Goal: Complete application form: Complete application form

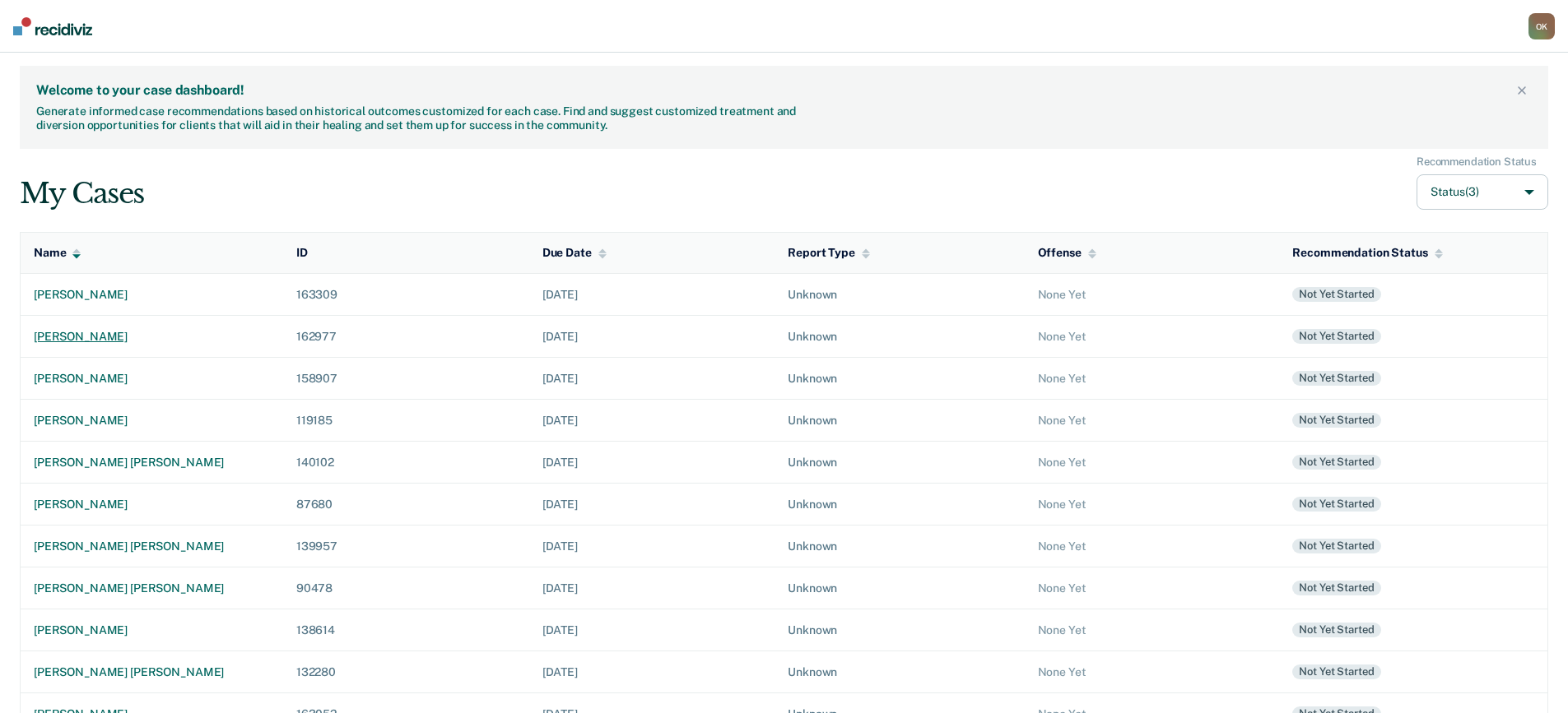
click at [102, 338] on div "[PERSON_NAME]" at bounding box center [151, 337] width 236 height 14
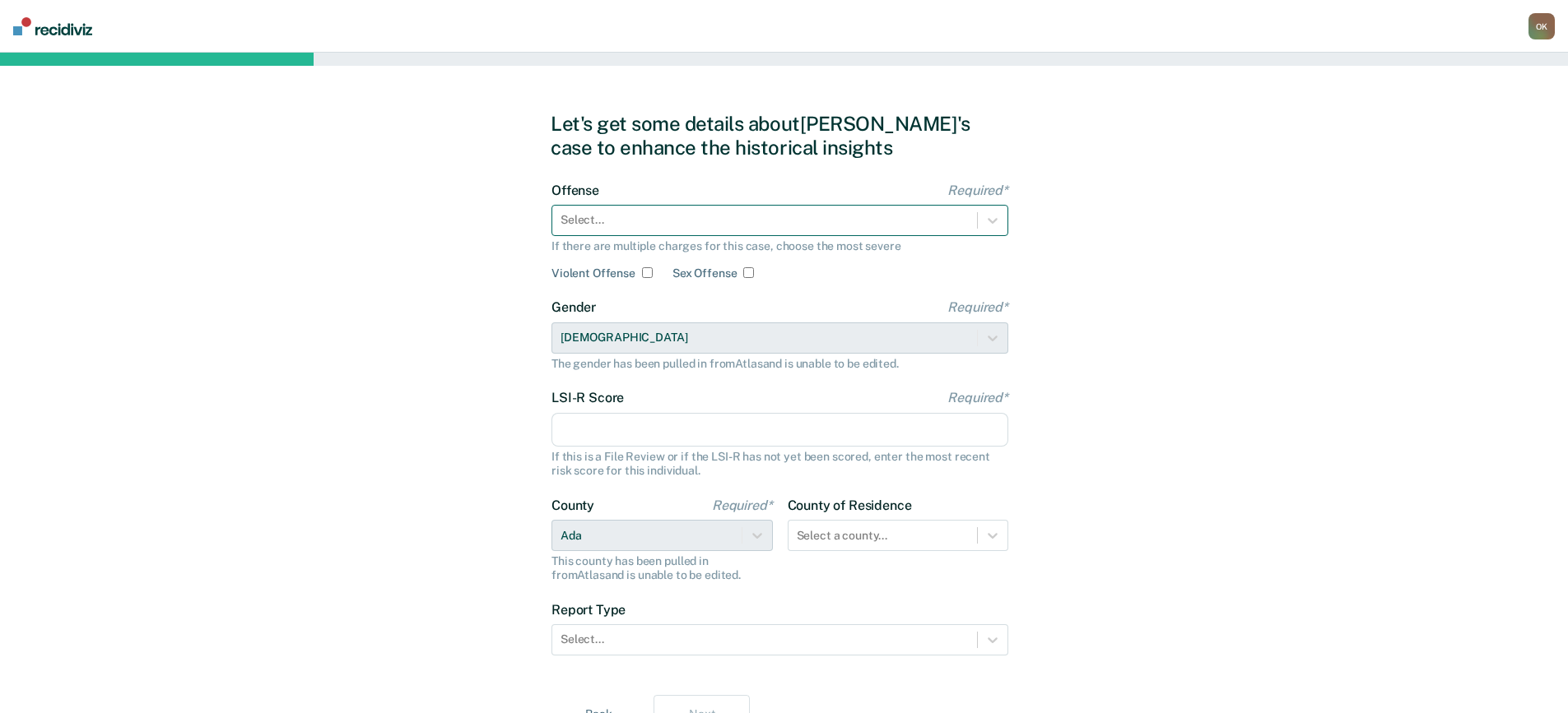
click at [701, 215] on div at bounding box center [765, 220] width 408 height 17
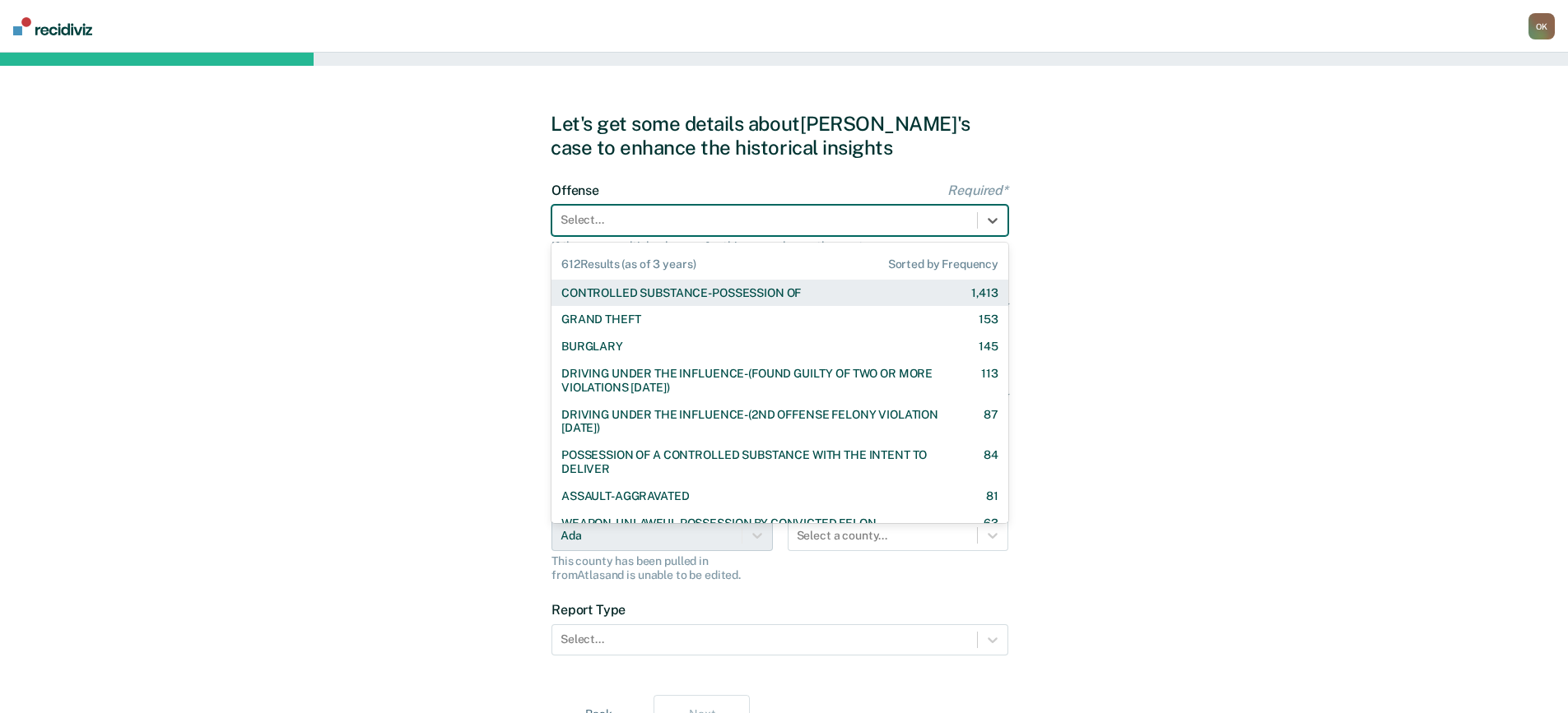
click at [690, 296] on div "CONTROLLED SUBSTANCE-POSSESSION OF" at bounding box center [681, 294] width 240 height 14
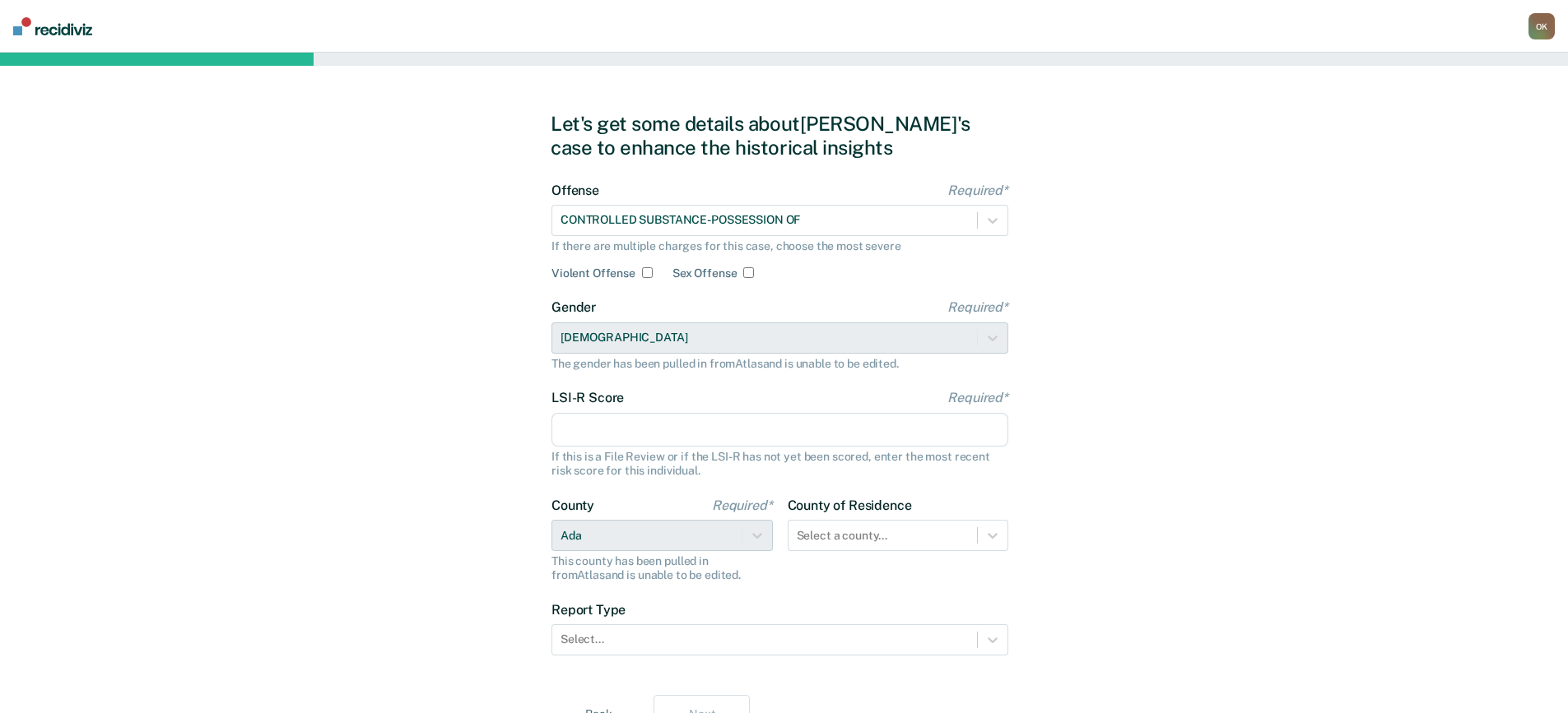
click at [678, 431] on input "LSI-R Score Required*" at bounding box center [779, 430] width 457 height 34
type input "40"
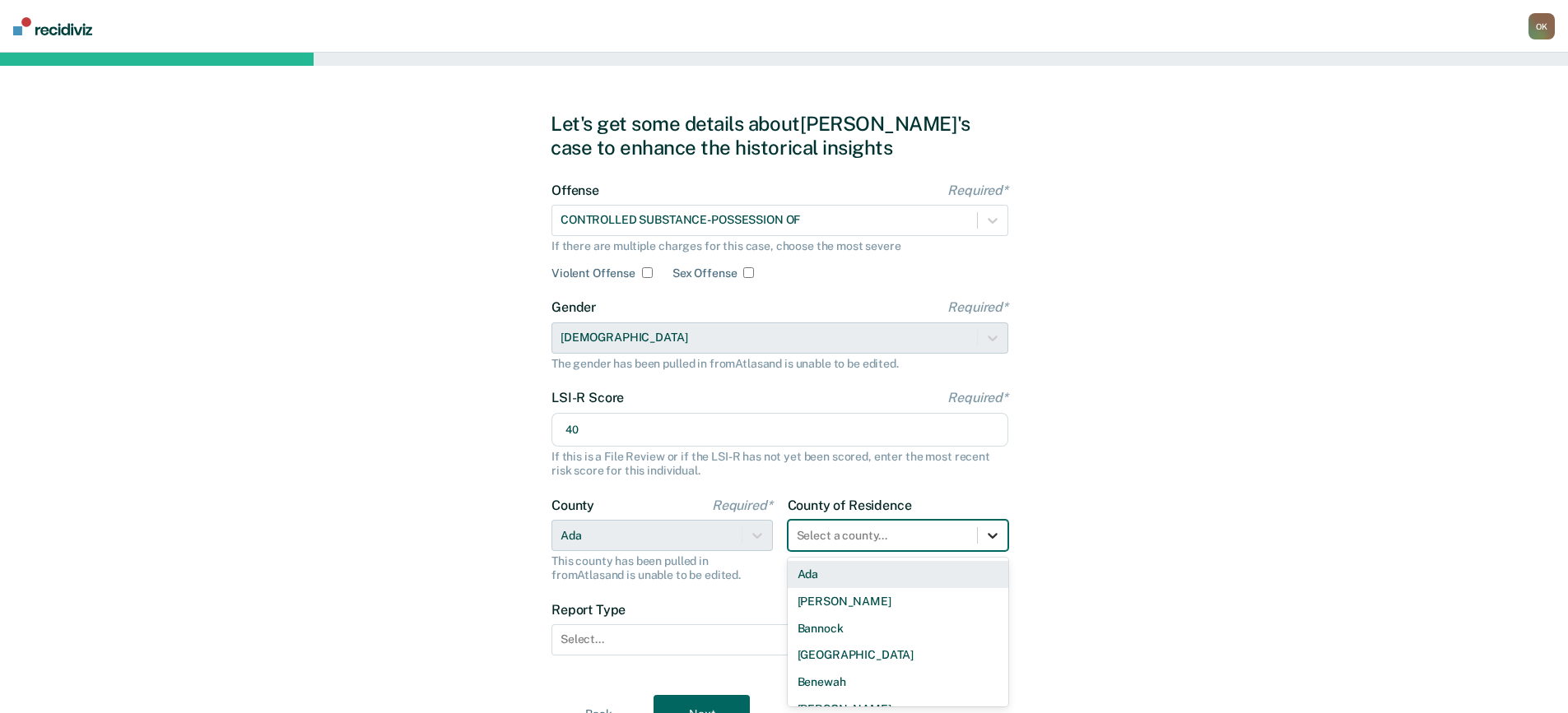
scroll to position [80, 0]
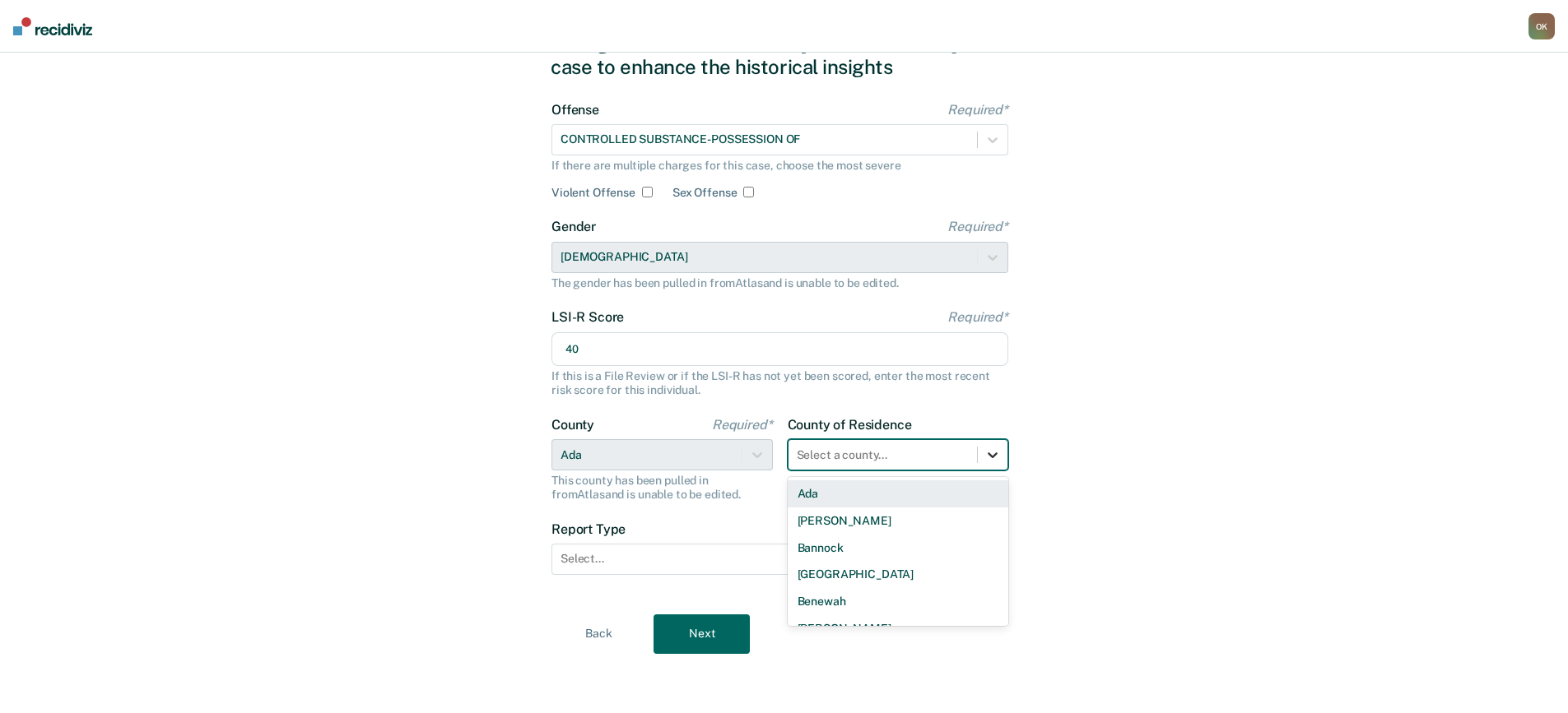
click at [993, 471] on div "44 results available. Use Up and Down to choose options, press Enter to select …" at bounding box center [898, 454] width 222 height 32
click at [920, 493] on div "Ada" at bounding box center [898, 494] width 222 height 27
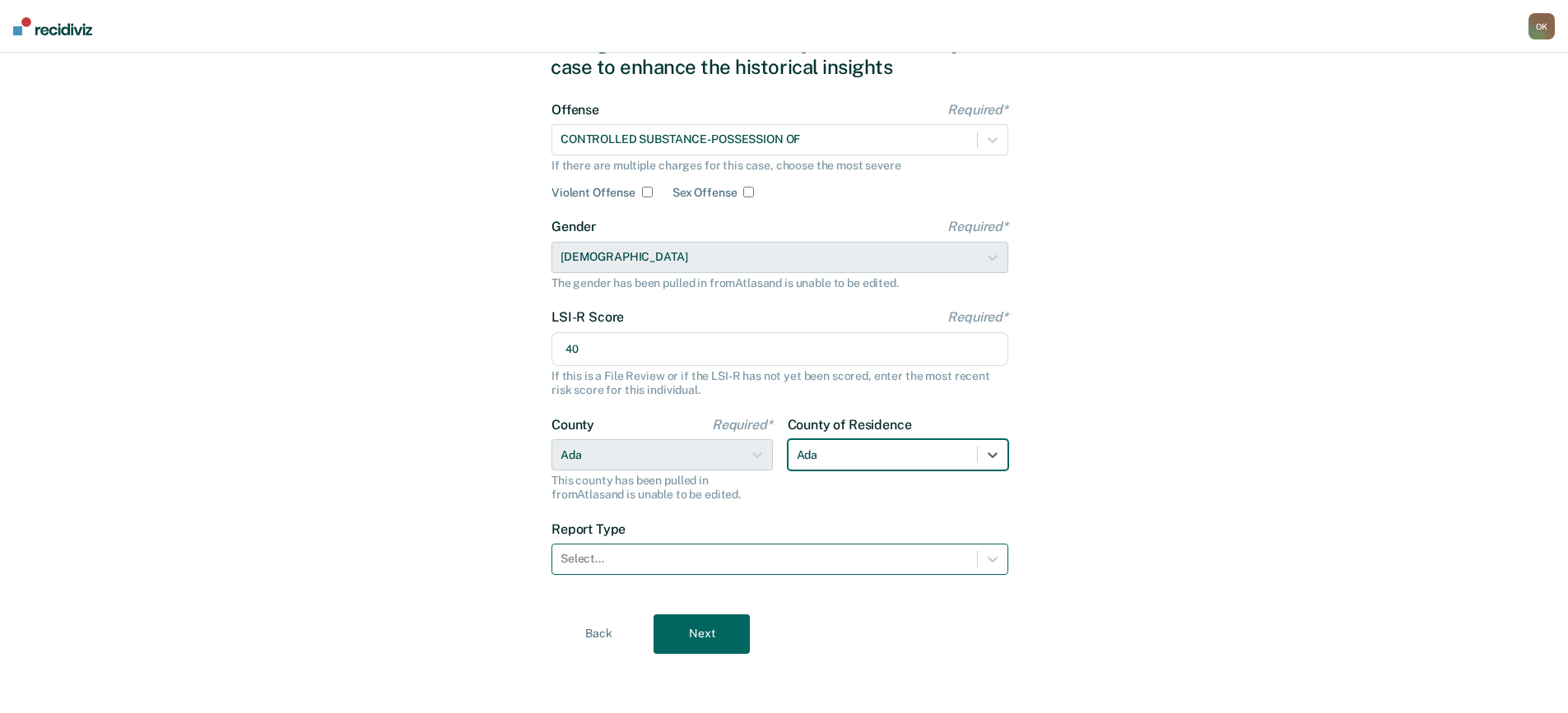
click at [858, 569] on div "Select..." at bounding box center [764, 559] width 425 height 23
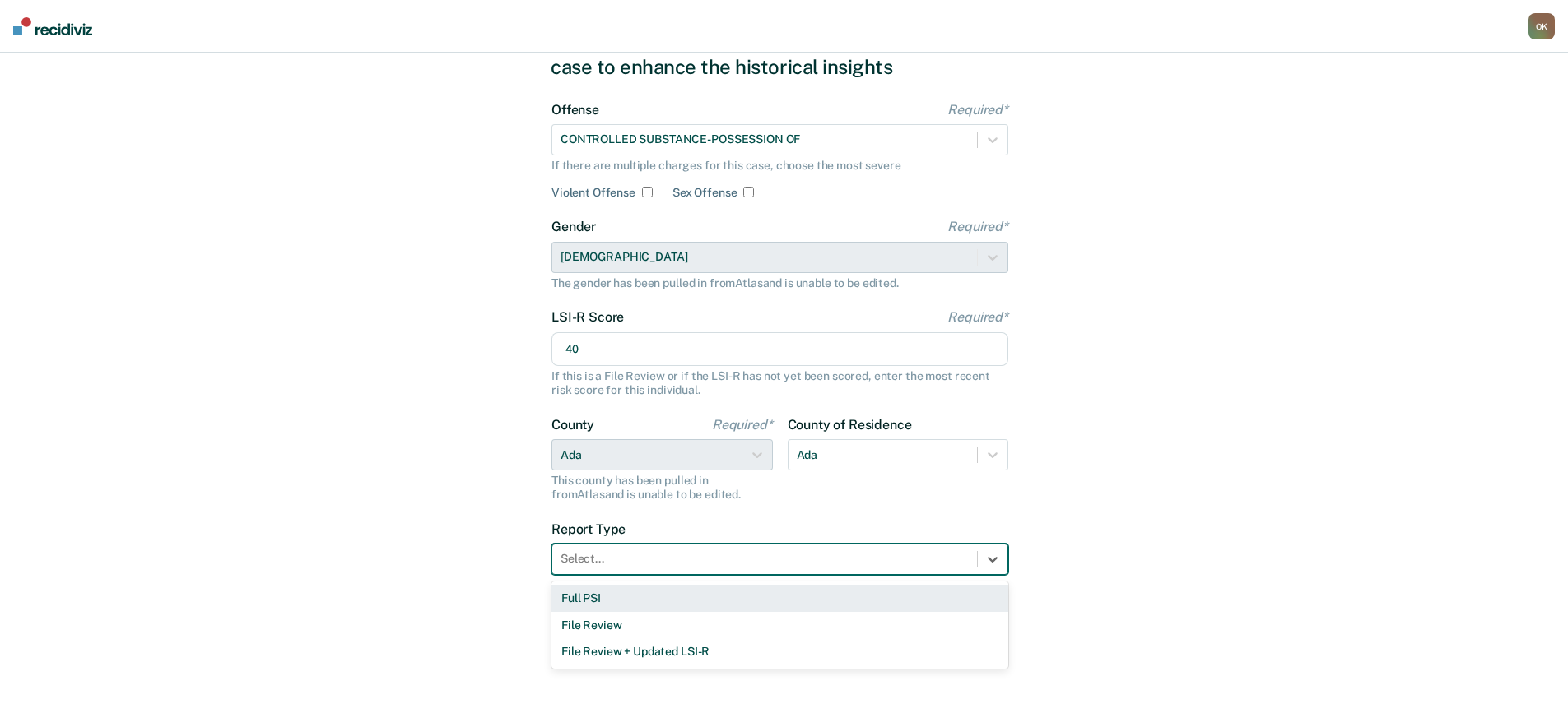
click at [647, 601] on div "Full PSI" at bounding box center [779, 599] width 457 height 27
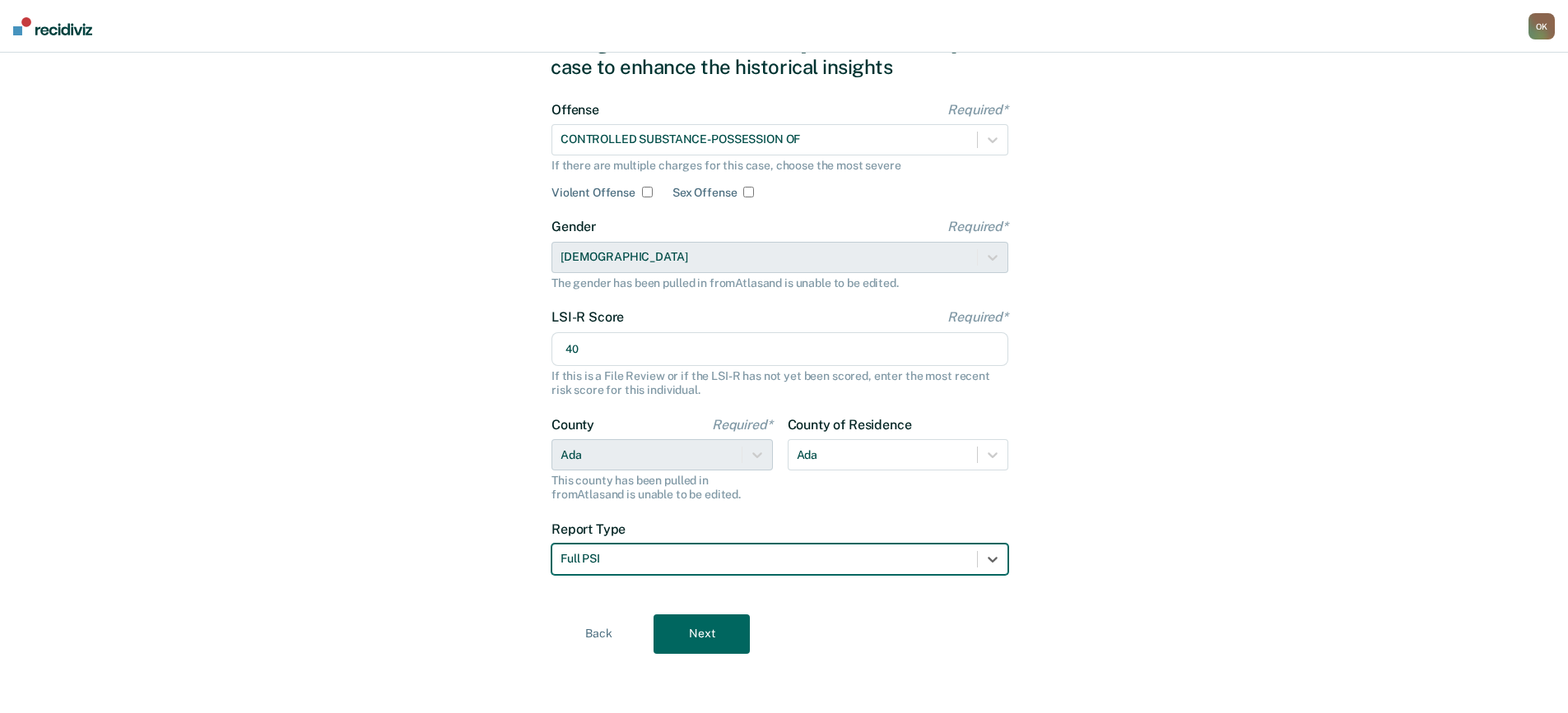
click at [694, 638] on button "Next" at bounding box center [701, 635] width 96 height 40
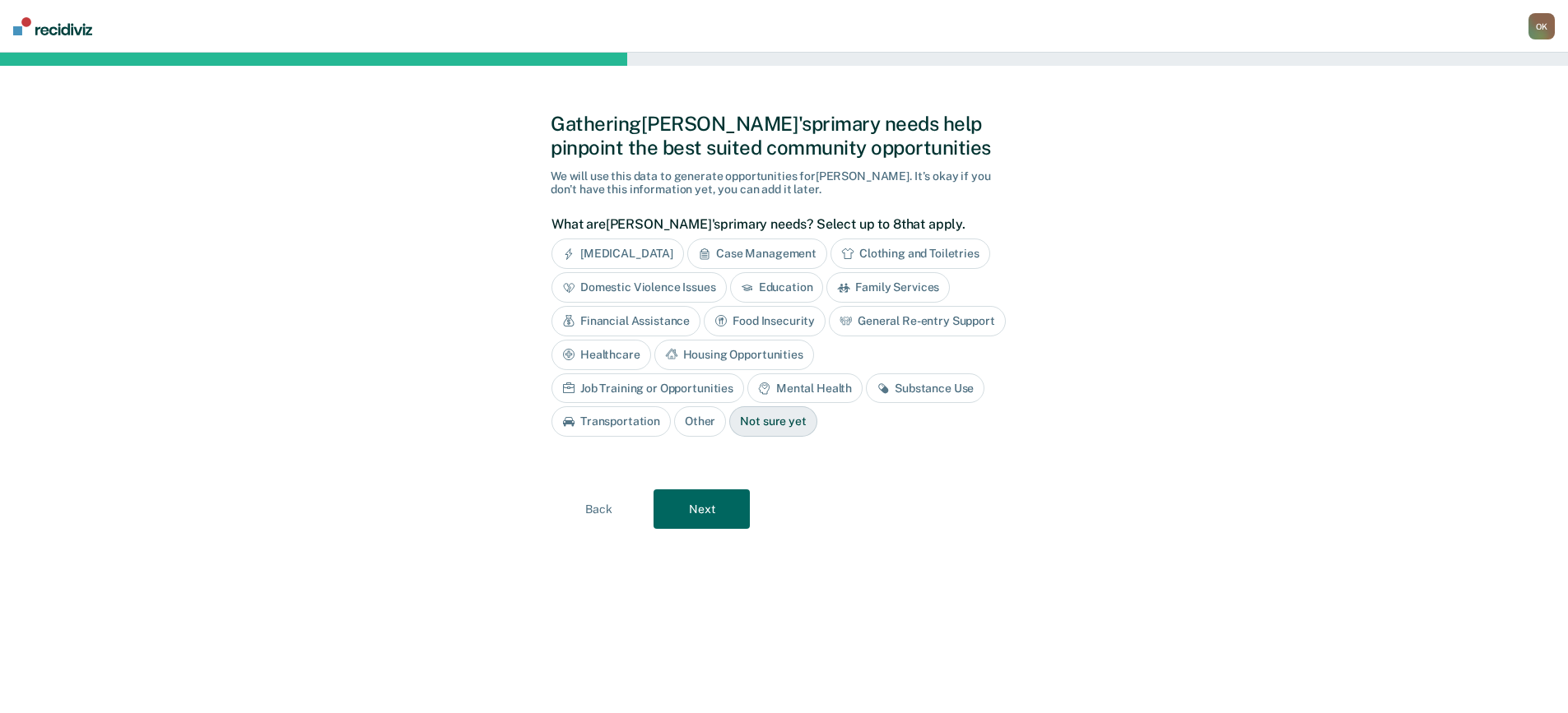
scroll to position [0, 0]
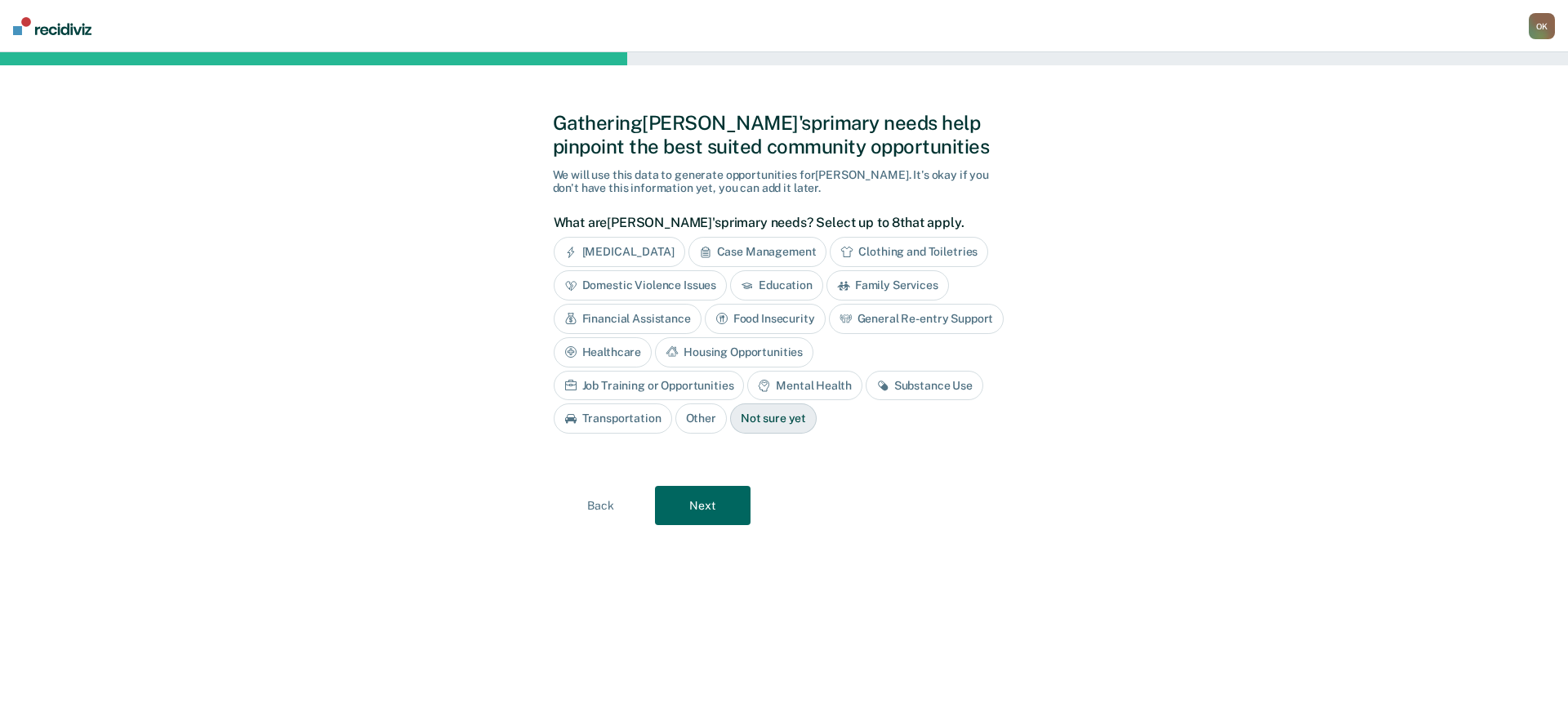
click at [601, 503] on button "Back" at bounding box center [601, 506] width 96 height 39
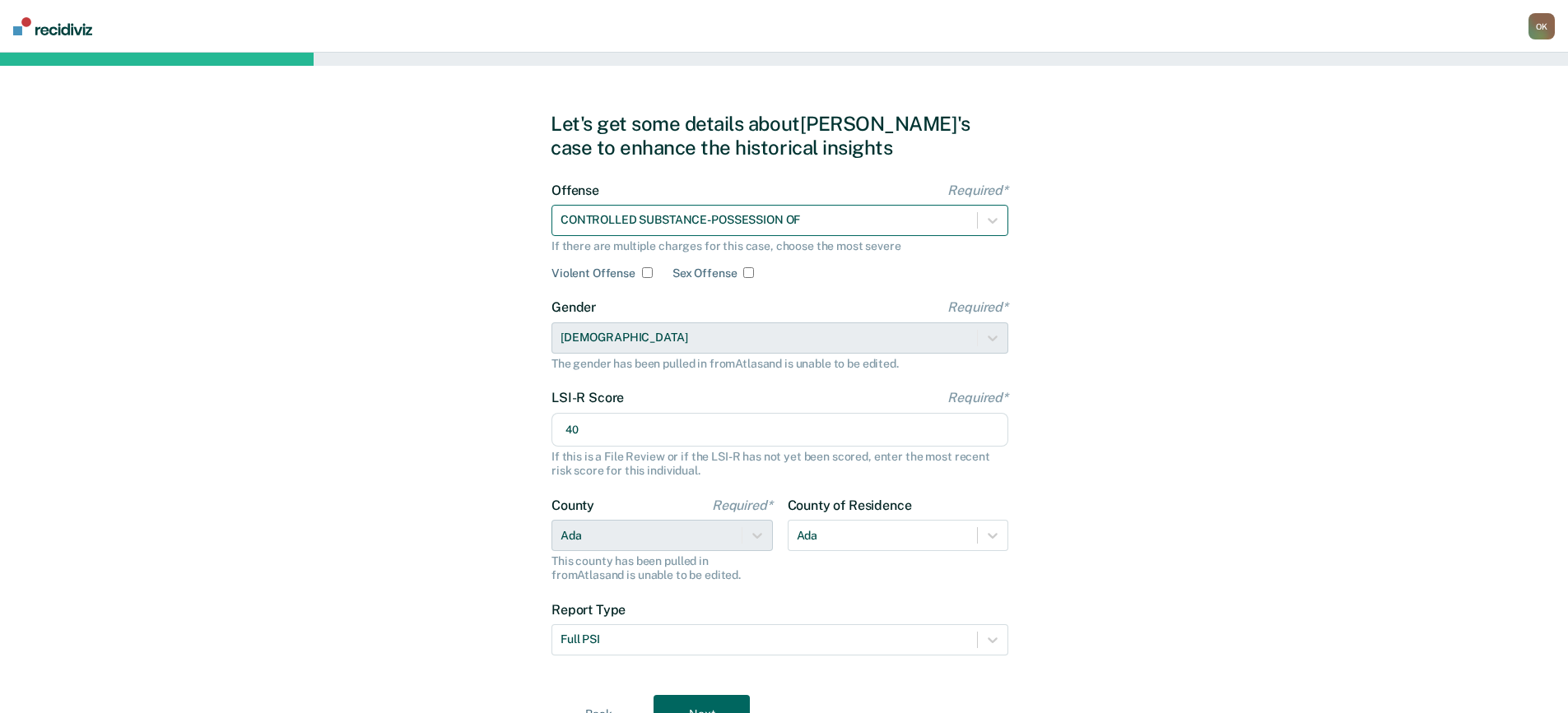
click at [839, 219] on div at bounding box center [765, 220] width 408 height 17
click at [806, 216] on div at bounding box center [765, 220] width 408 height 17
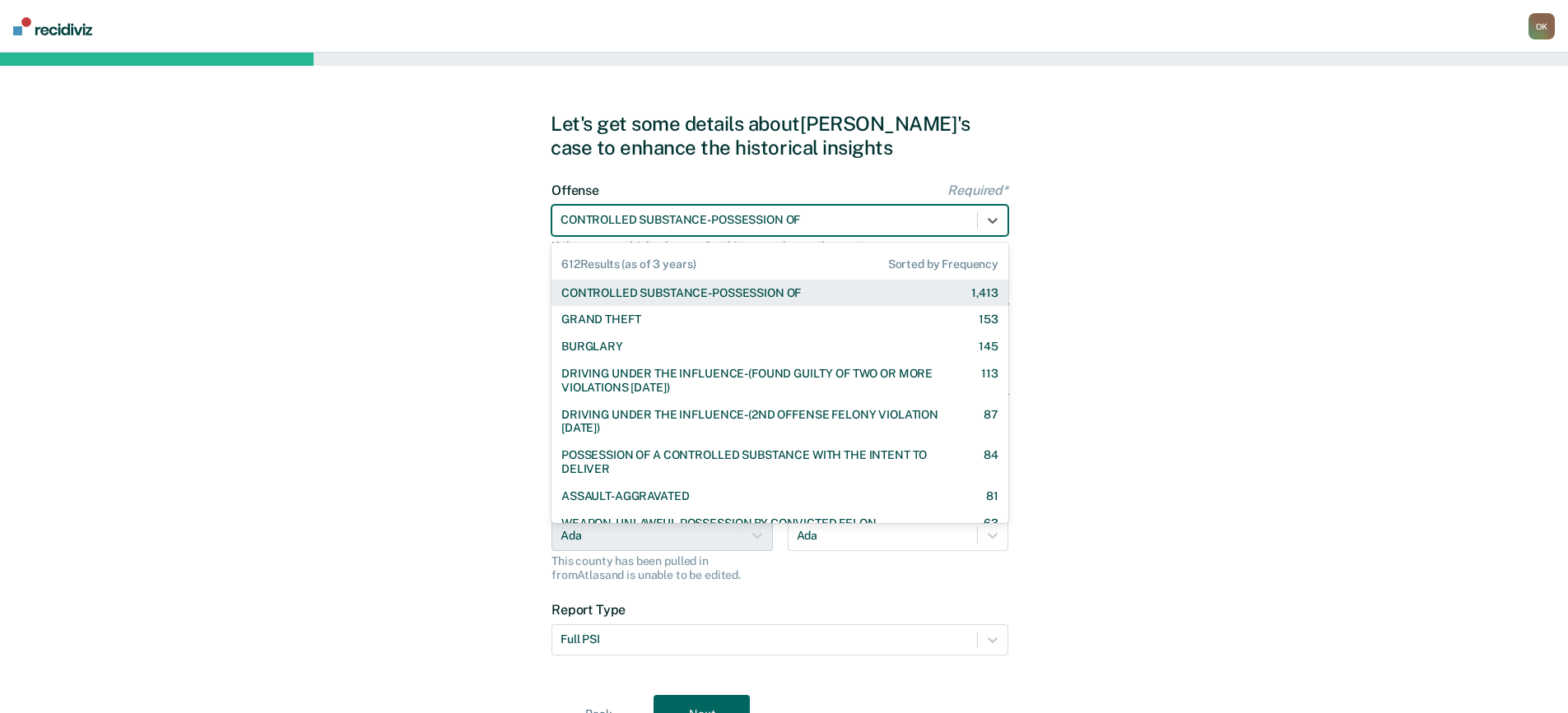
click at [818, 218] on div at bounding box center [765, 220] width 408 height 17
click at [873, 222] on div at bounding box center [765, 220] width 408 height 17
drag, startPoint x: 812, startPoint y: 215, endPoint x: 761, endPoint y: 214, distance: 51.0
click at [761, 214] on div at bounding box center [765, 220] width 408 height 17
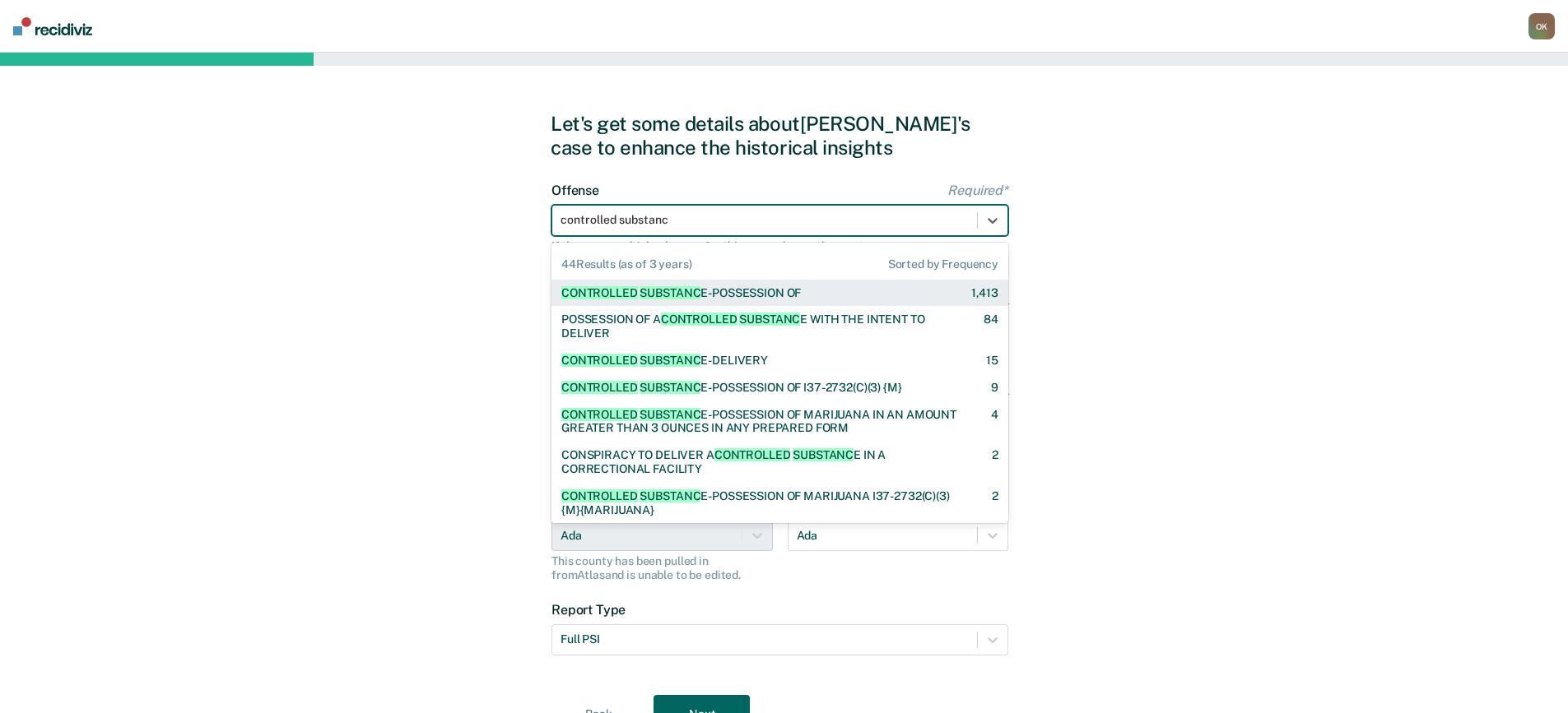
type input "controlled substance"
click at [738, 361] on div "CONTROLLED SUBSTANCE -DELIVERY" at bounding box center [664, 361] width 206 height 14
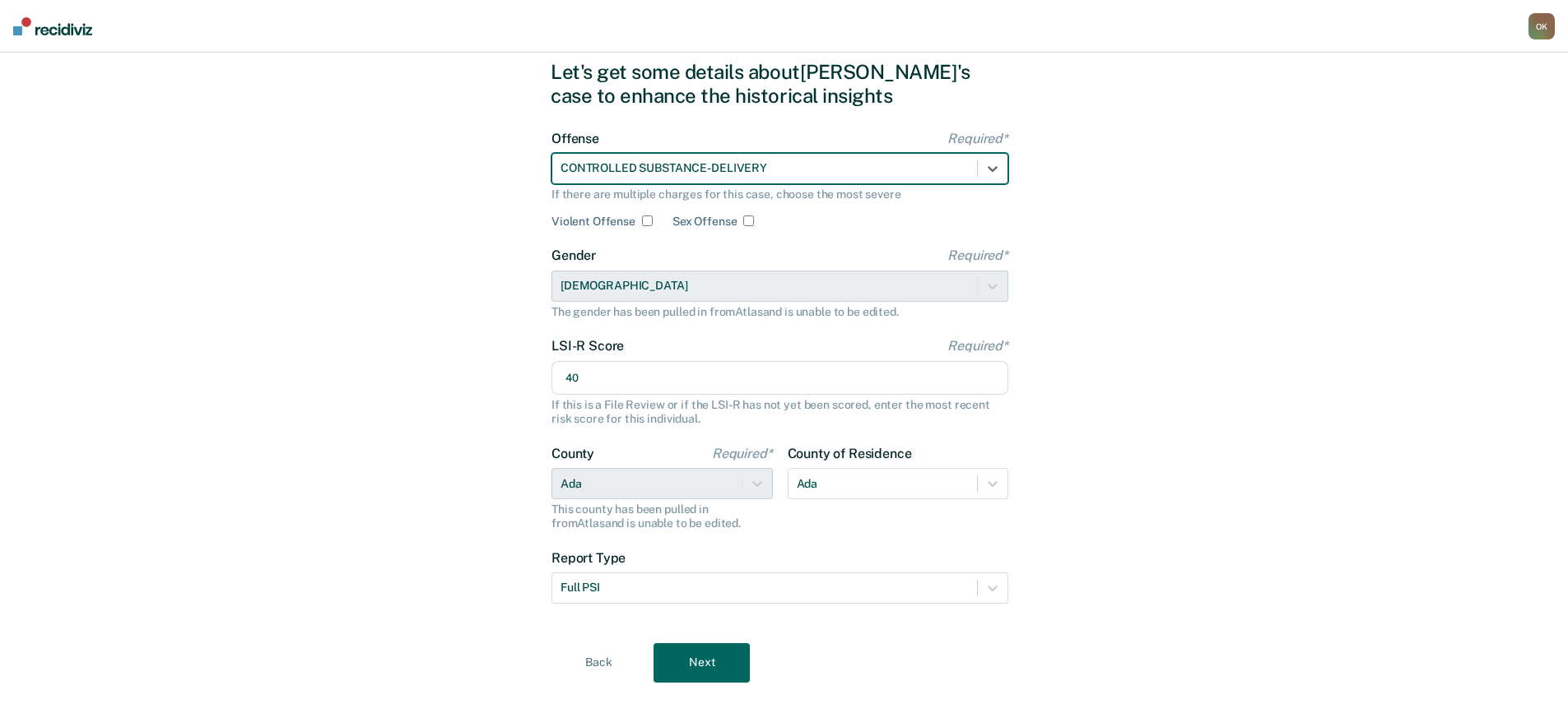
scroll to position [80, 0]
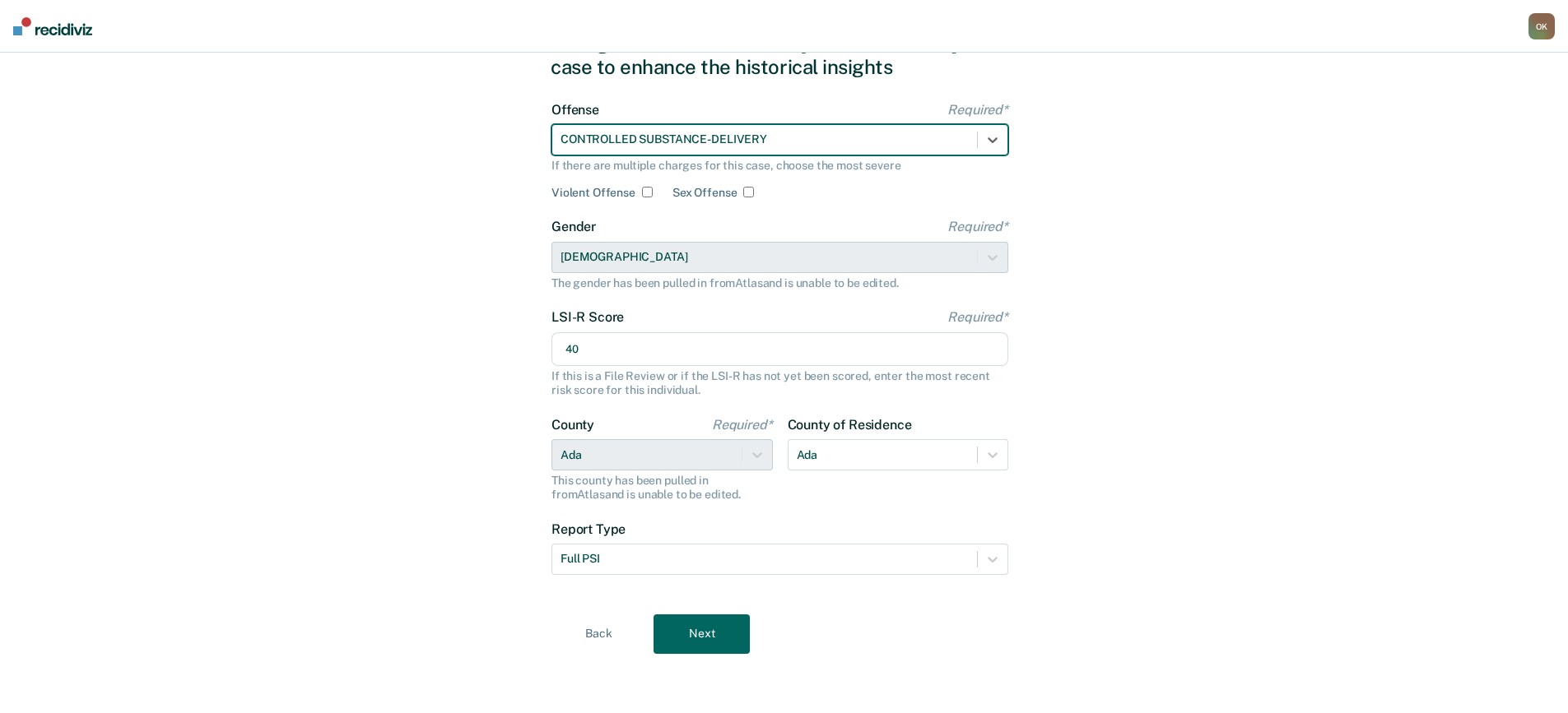
click at [717, 640] on button "Next" at bounding box center [701, 635] width 96 height 40
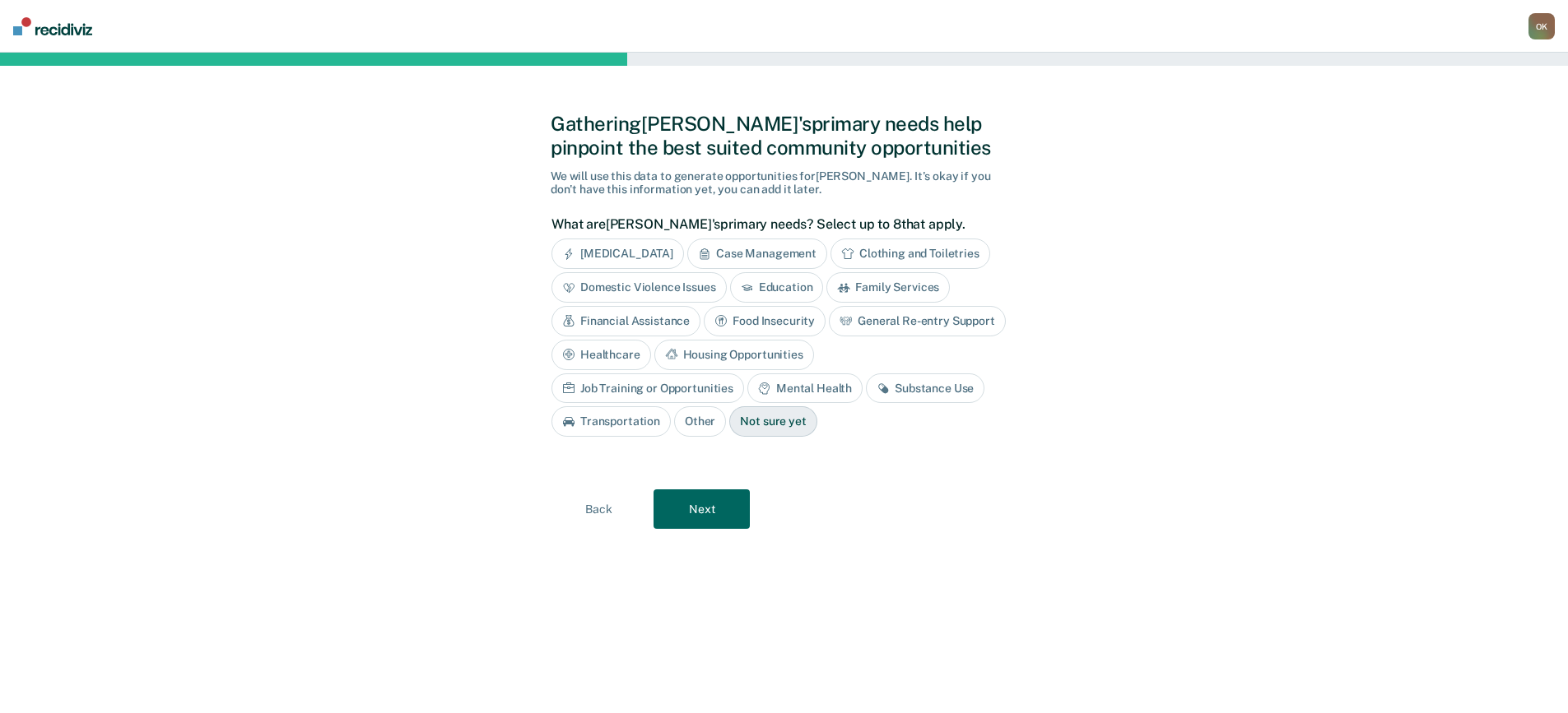
scroll to position [0, 0]
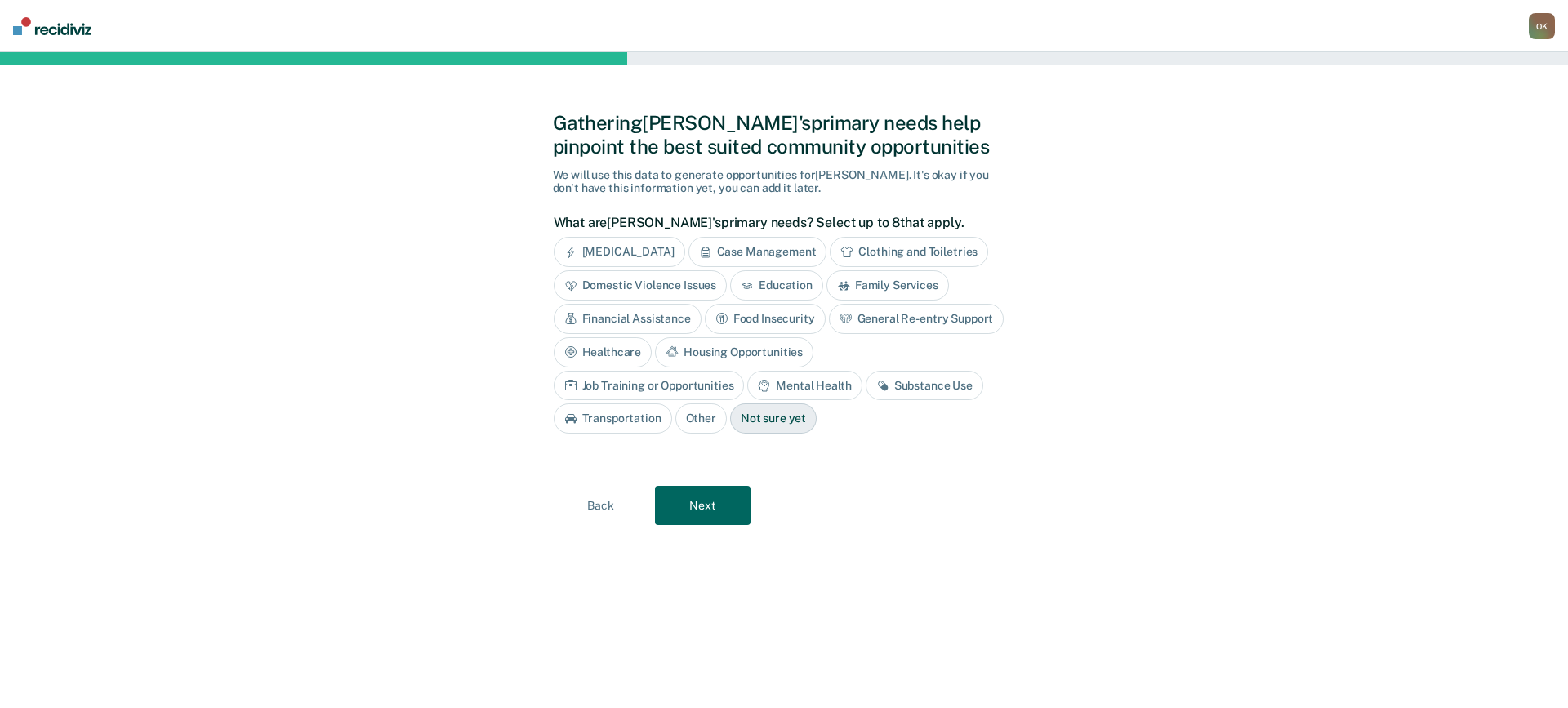
click at [642, 252] on div "[MEDICAL_DATA]" at bounding box center [619, 252] width 132 height 30
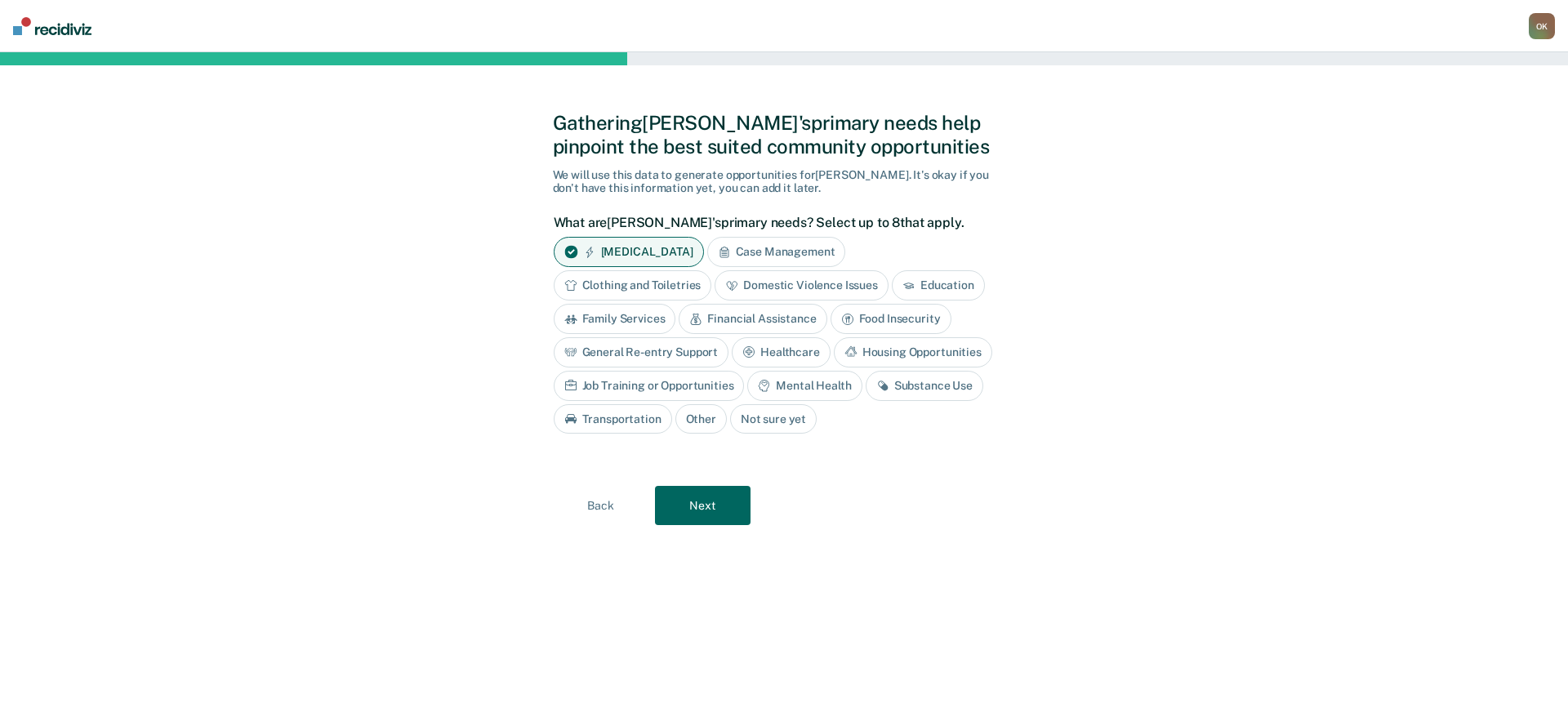
click at [929, 284] on div "Education" at bounding box center [939, 286] width 93 height 30
click at [784, 318] on div "Financial Assistance" at bounding box center [752, 320] width 148 height 30
click at [670, 389] on div "Job Training or Opportunities" at bounding box center [650, 386] width 192 height 30
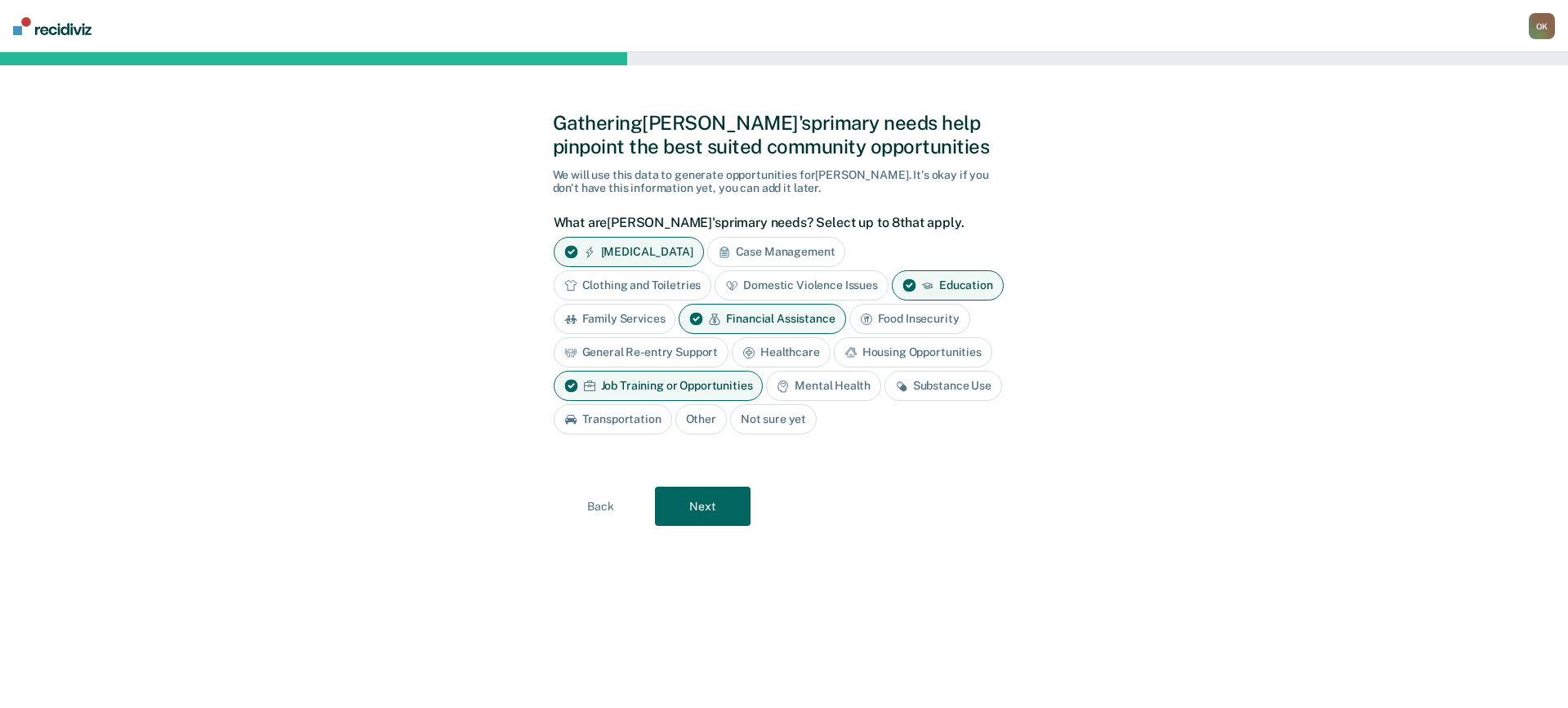
click at [852, 389] on div "Mental Health" at bounding box center [823, 386] width 115 height 30
click at [640, 422] on div "Substance Use" at bounding box center [612, 420] width 117 height 30
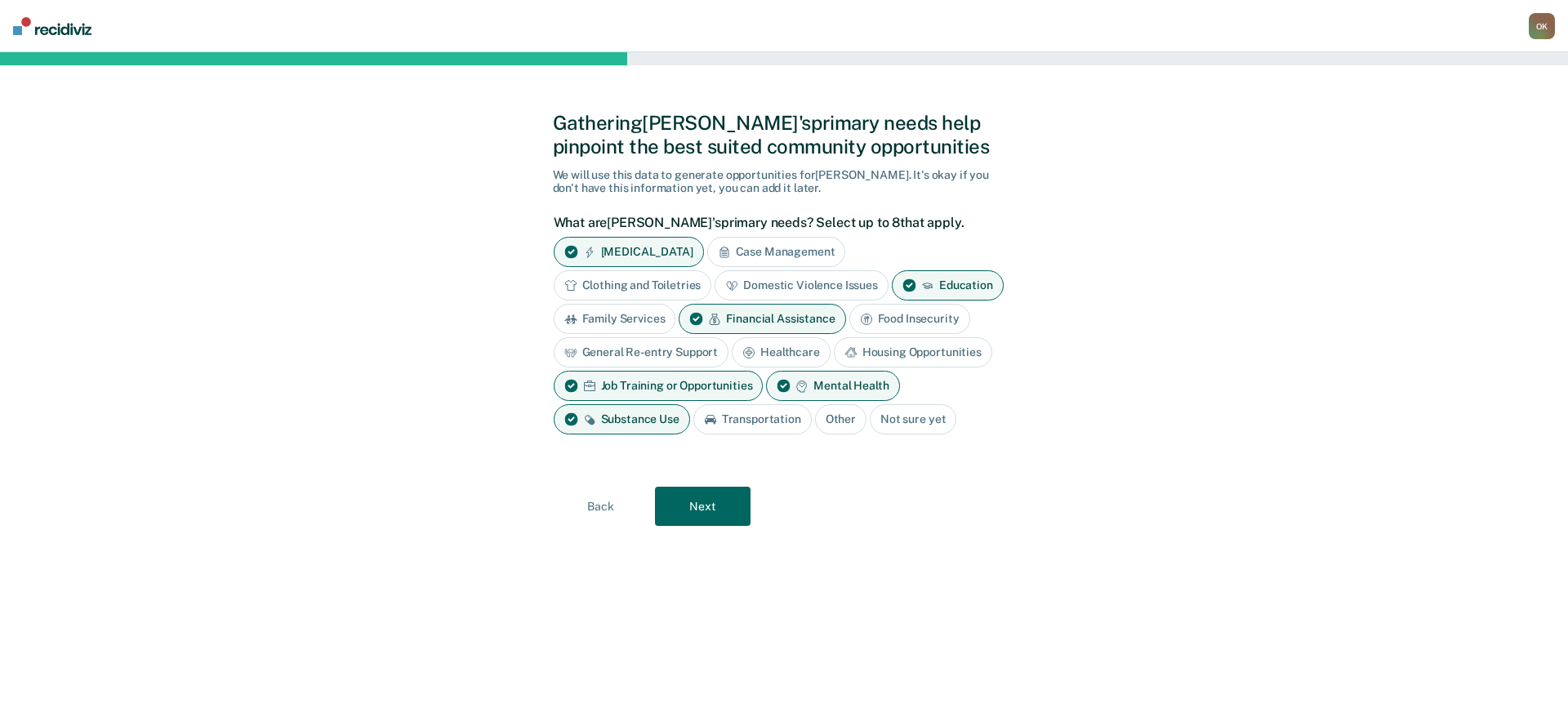
click at [774, 422] on div "Transportation" at bounding box center [753, 420] width 118 height 30
click at [706, 512] on button "Next" at bounding box center [703, 507] width 96 height 39
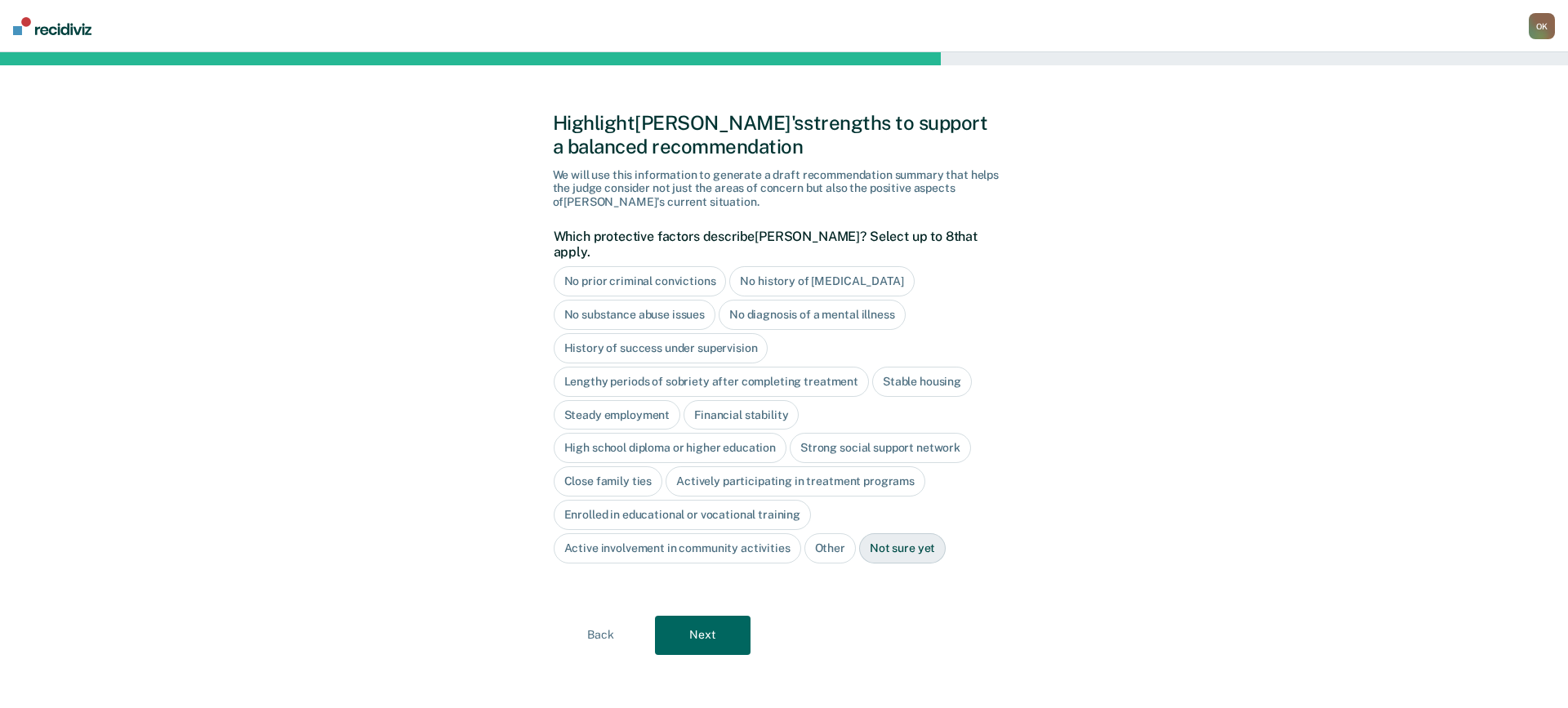
click at [613, 470] on div "Close family ties" at bounding box center [609, 482] width 109 height 30
click at [708, 622] on button "Next" at bounding box center [703, 635] width 96 height 39
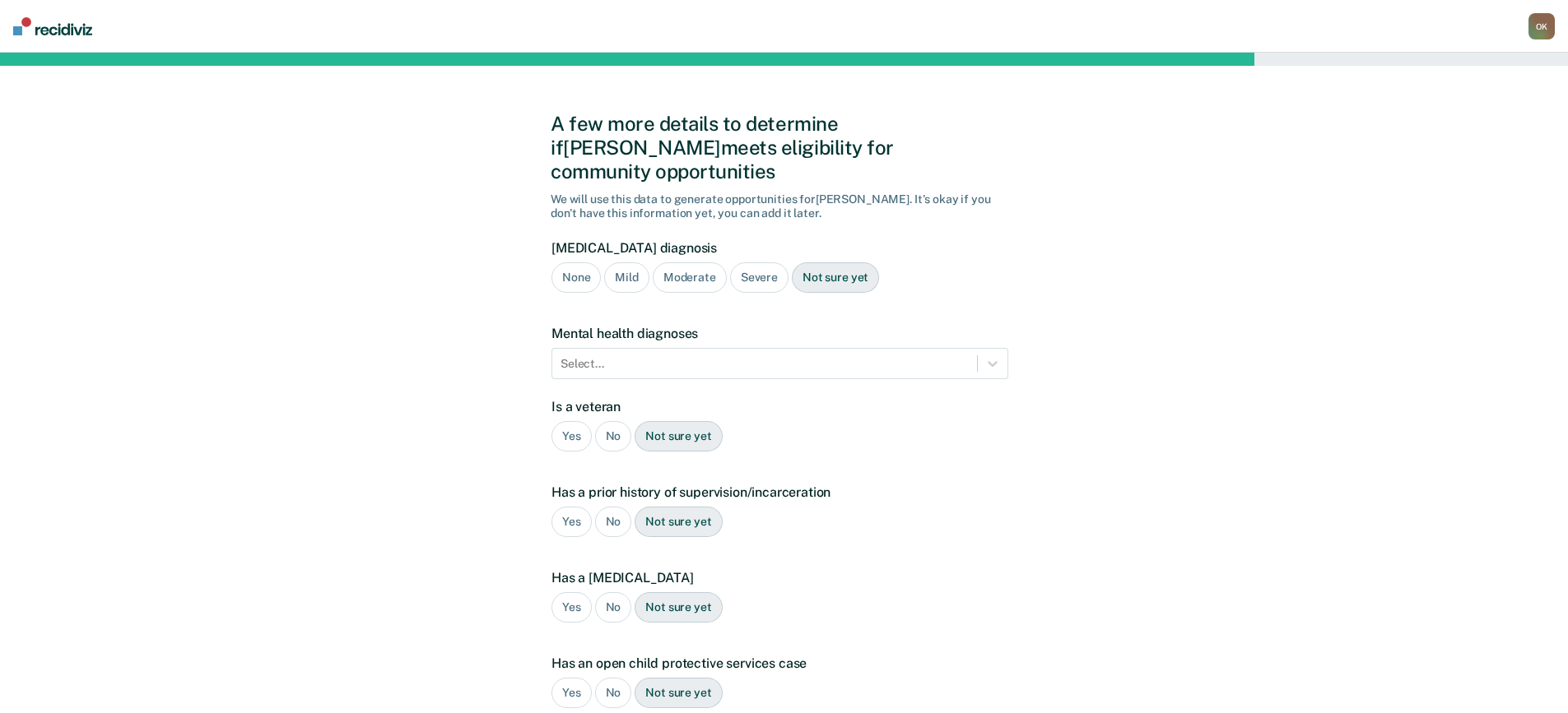
click at [758, 262] on div "Severe" at bounding box center [759, 278] width 59 height 31
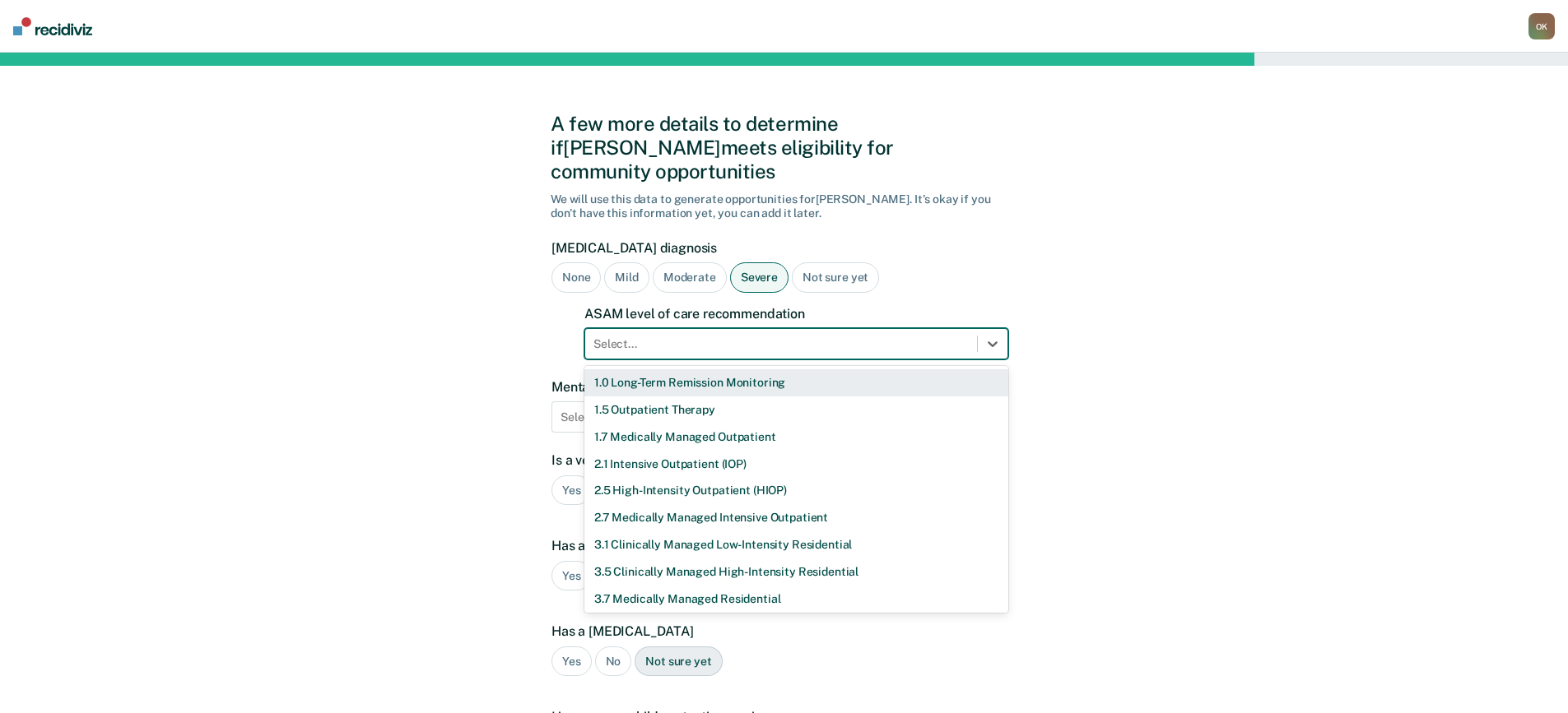
click at [712, 335] on div at bounding box center [781, 343] width 375 height 17
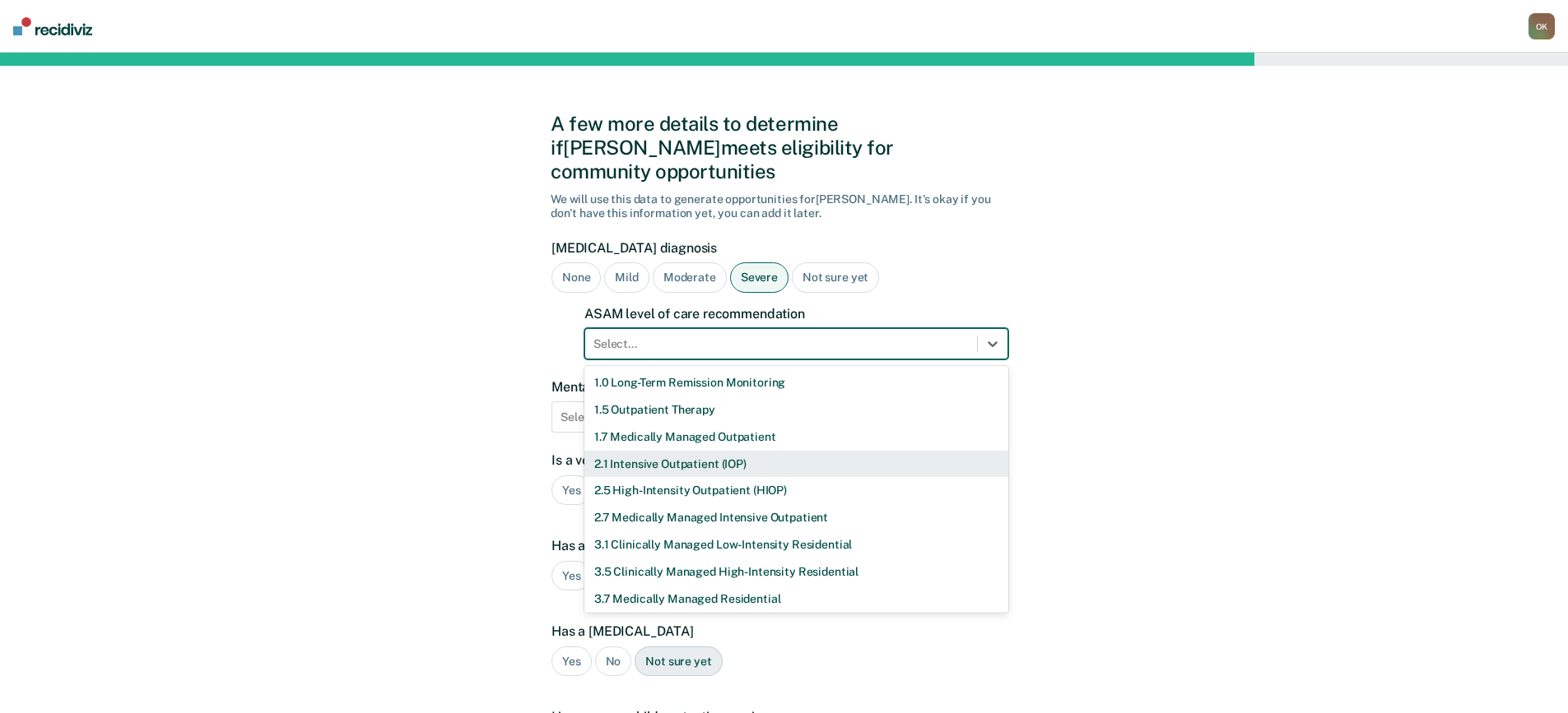
click at [671, 451] on div "2.1 Intensive Outpatient (IOP)" at bounding box center [796, 464] width 424 height 27
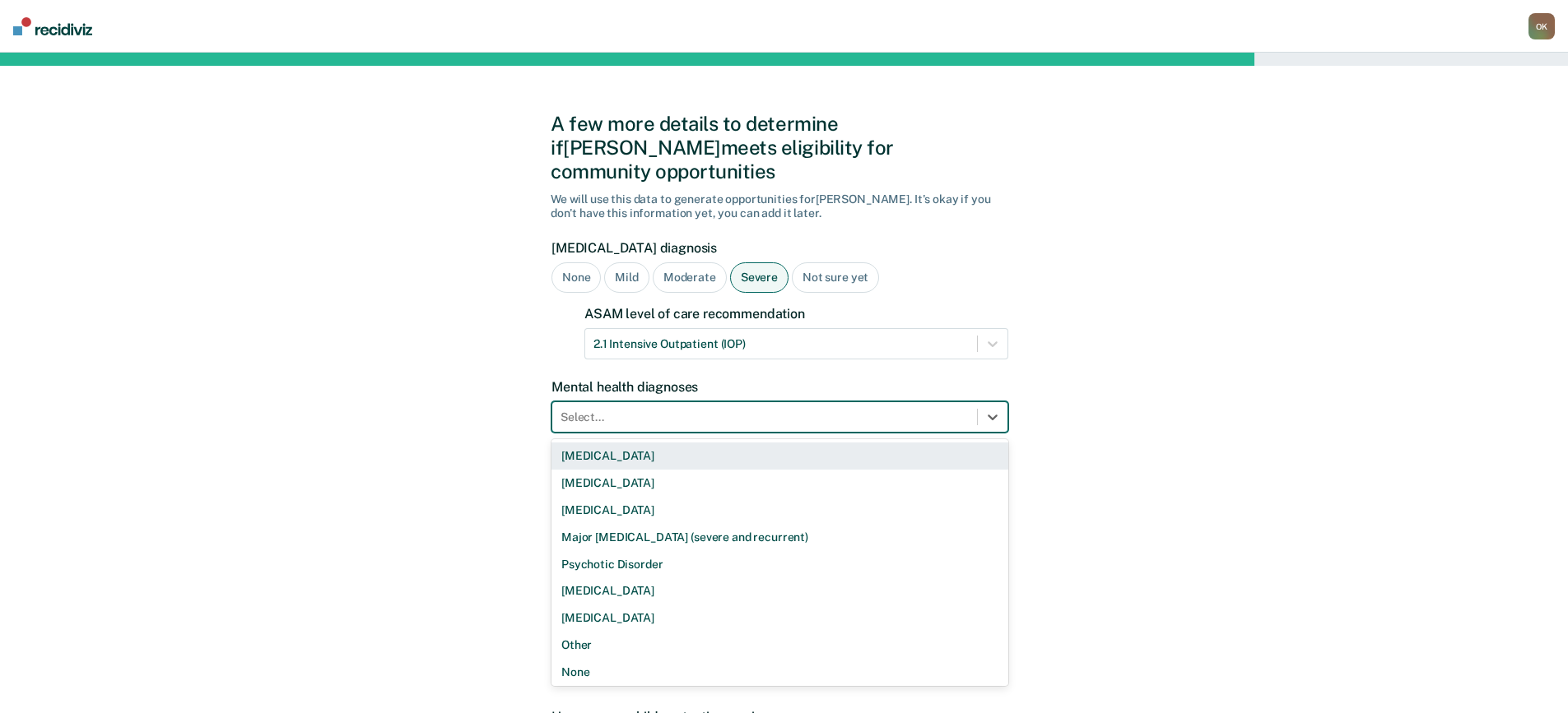
click at [685, 409] on div at bounding box center [765, 417] width 408 height 17
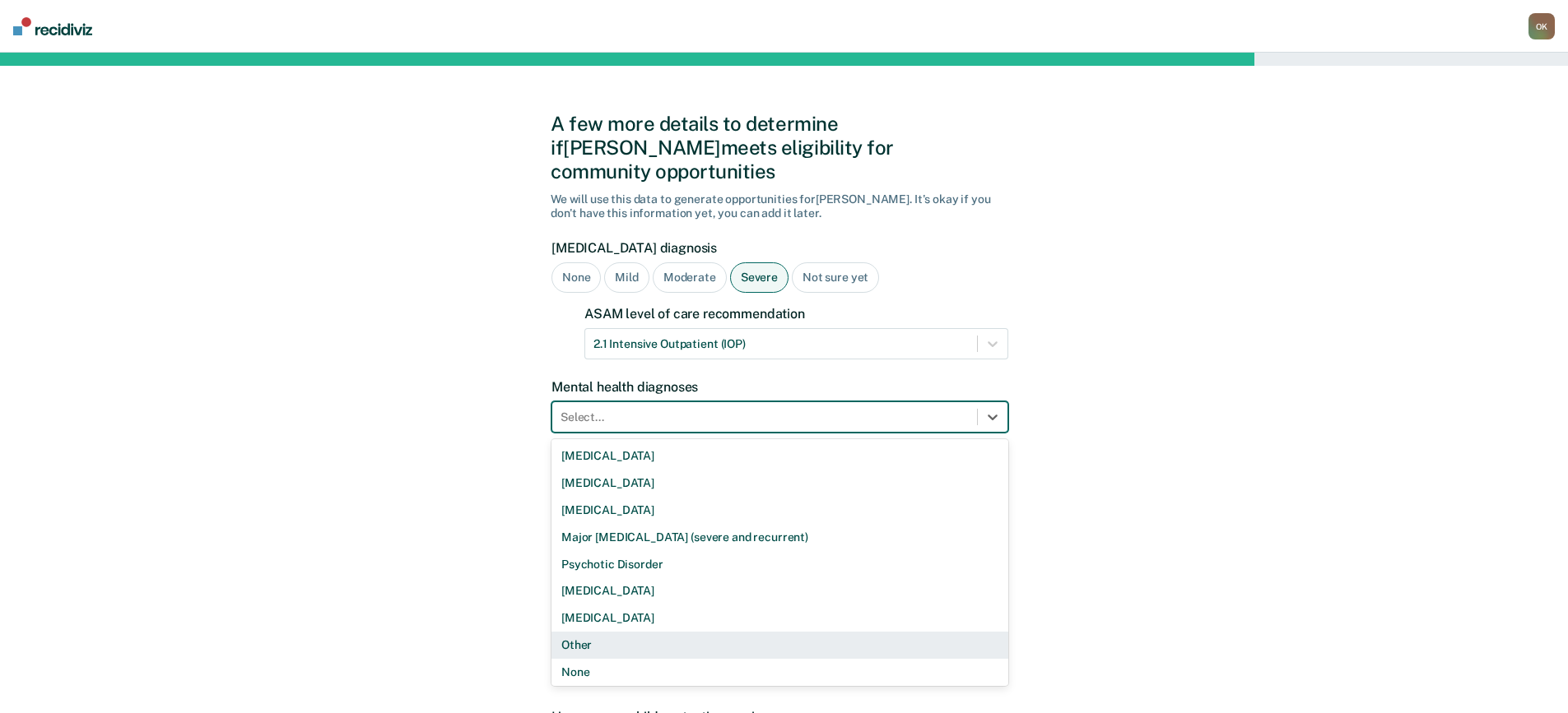
click at [576, 632] on div "Other" at bounding box center [779, 645] width 457 height 27
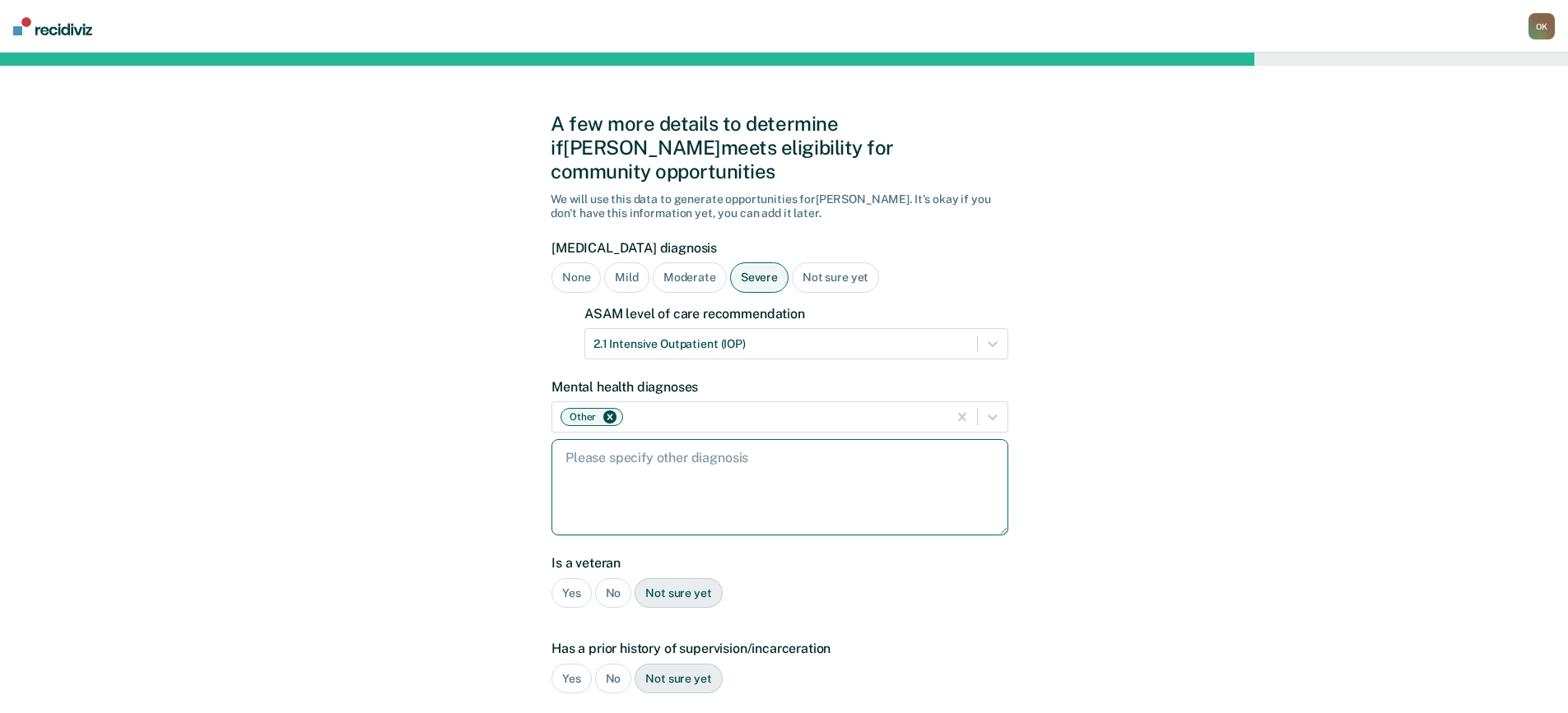
click at [723, 443] on textarea at bounding box center [779, 487] width 457 height 96
type textarea "anxiety, [MEDICAL_DATA]"
click at [608, 579] on div "No" at bounding box center [613, 594] width 37 height 31
click at [566, 664] on div "Yes" at bounding box center [571, 680] width 41 height 31
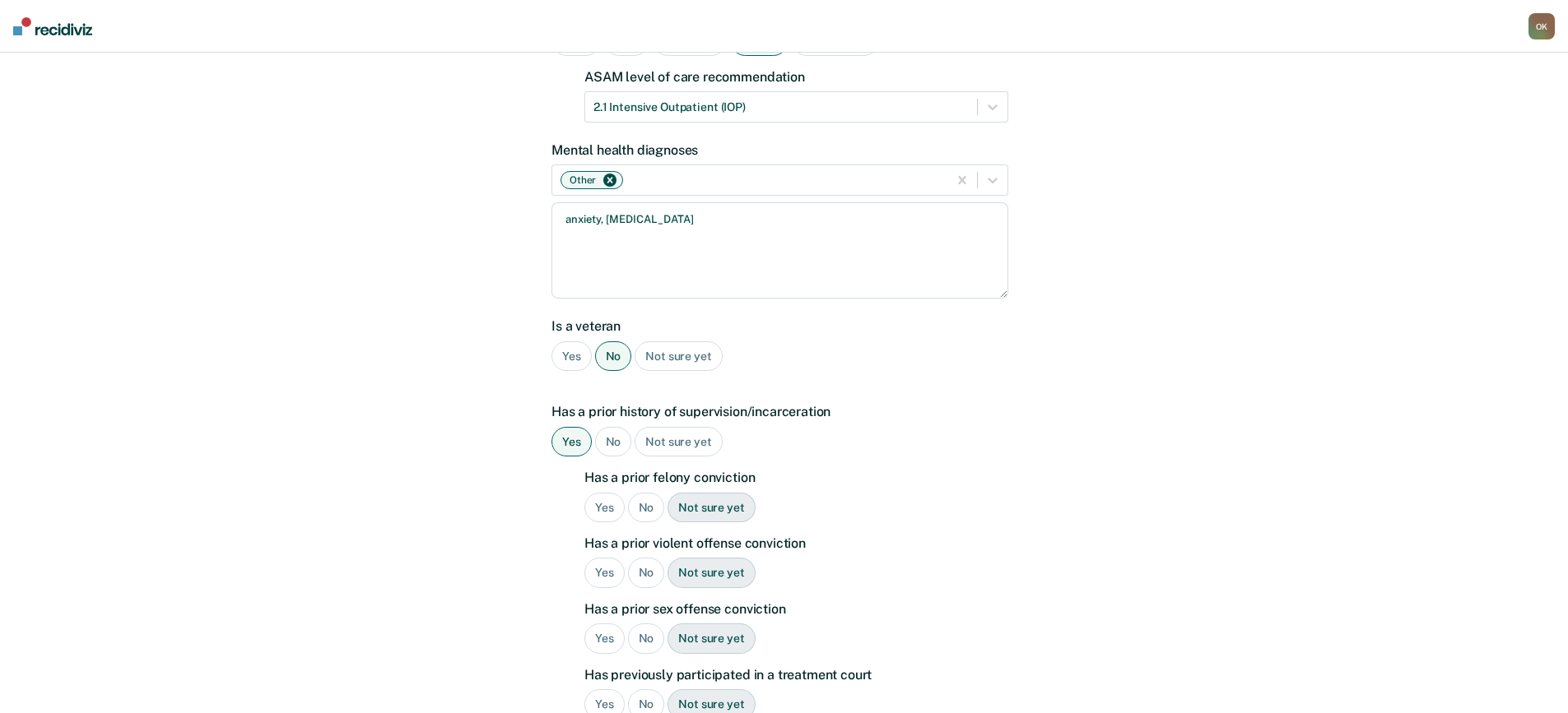
scroll to position [247, 0]
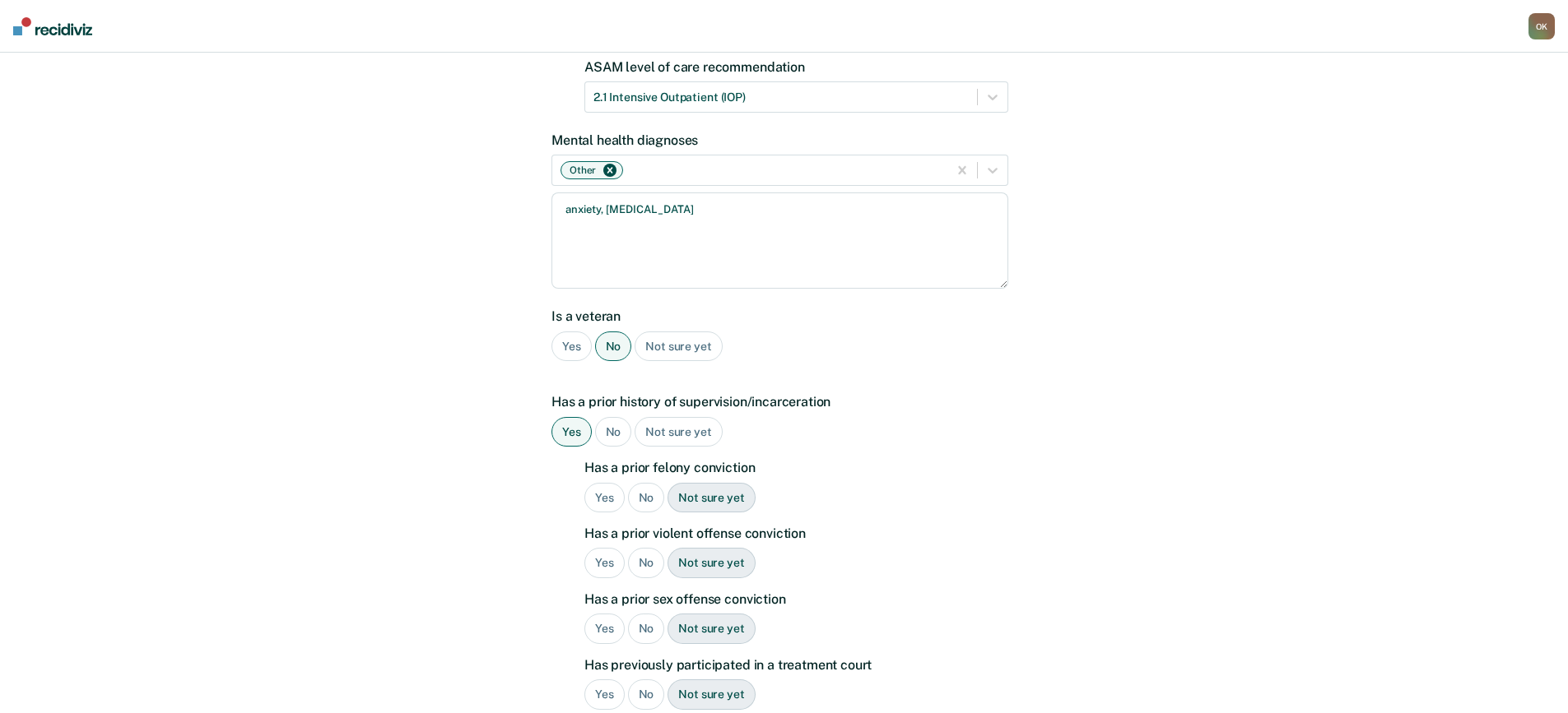
click at [645, 483] on div "No" at bounding box center [646, 498] width 37 height 31
click at [605, 548] on div "Yes" at bounding box center [604, 563] width 41 height 31
click at [646, 614] on div "No" at bounding box center [646, 629] width 37 height 31
click at [649, 680] on div "No" at bounding box center [646, 695] width 37 height 31
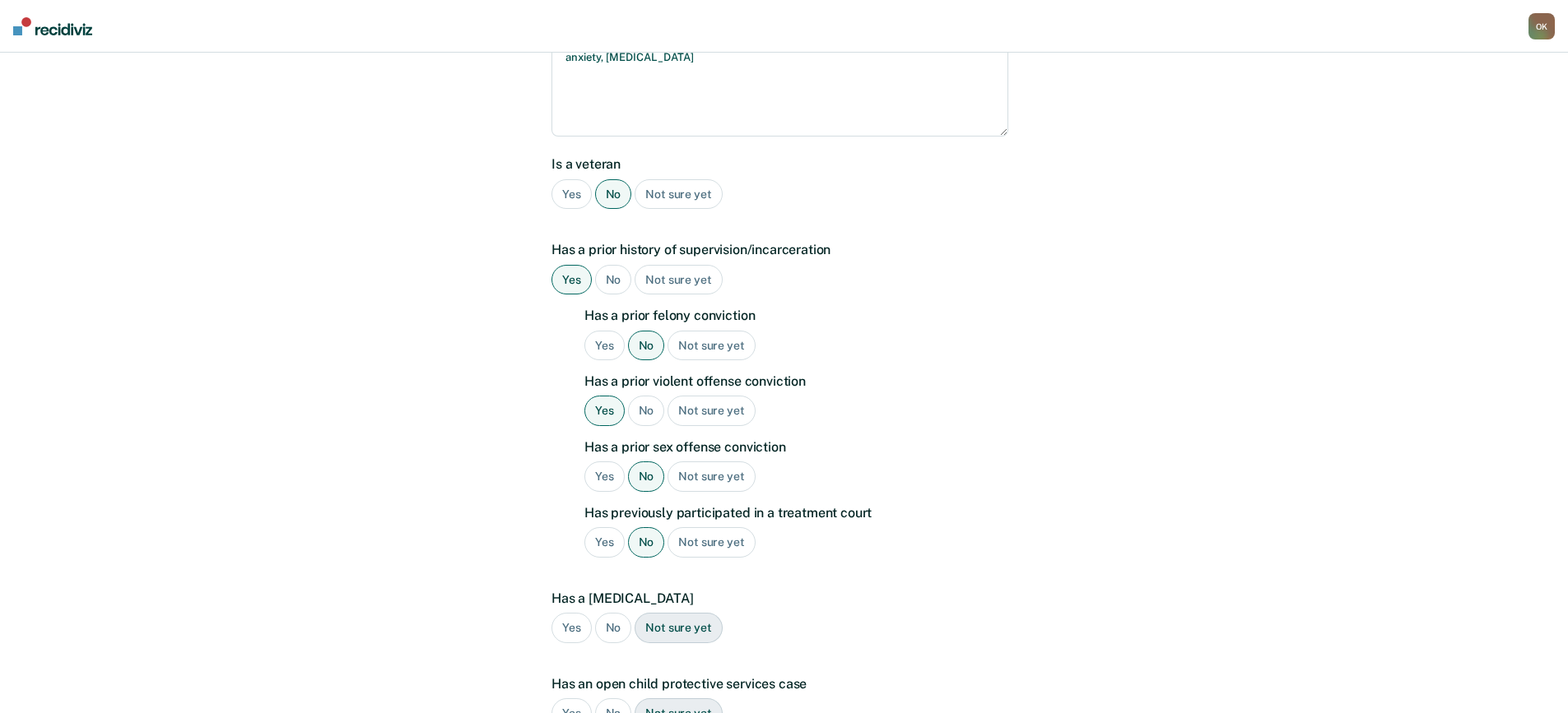
scroll to position [411, 0]
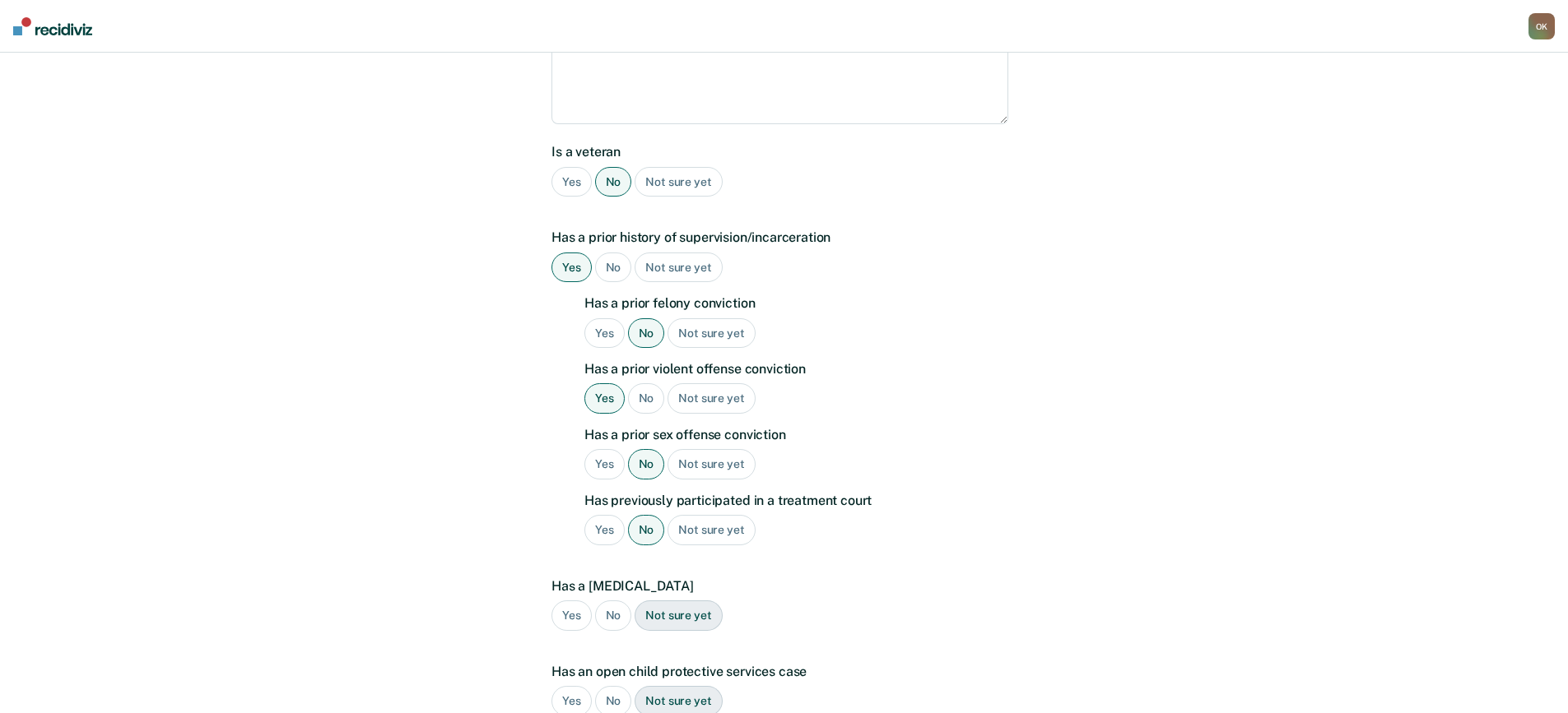
click at [611, 600] on div "No" at bounding box center [613, 616] width 37 height 31
click at [607, 686] on div "No" at bounding box center [613, 701] width 37 height 31
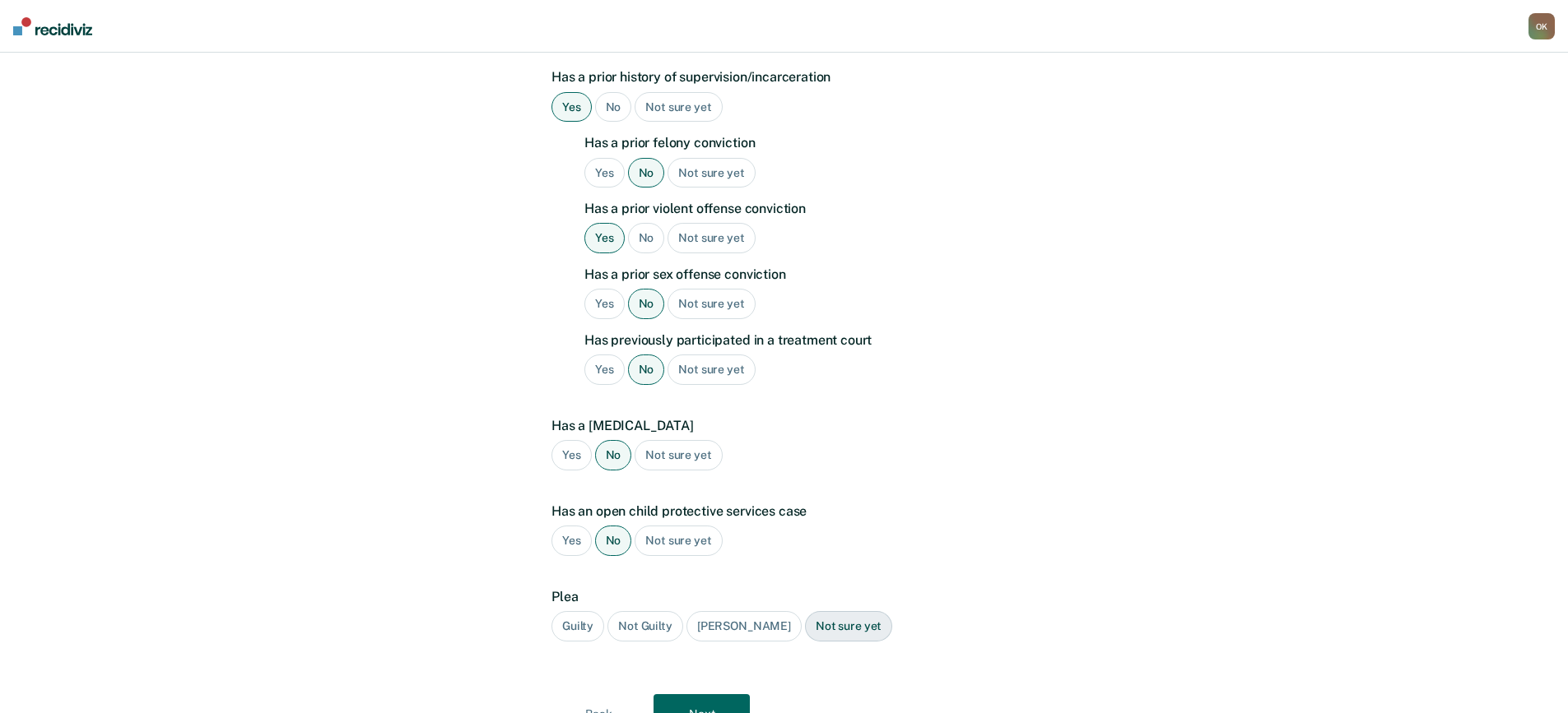
scroll to position [627, 0]
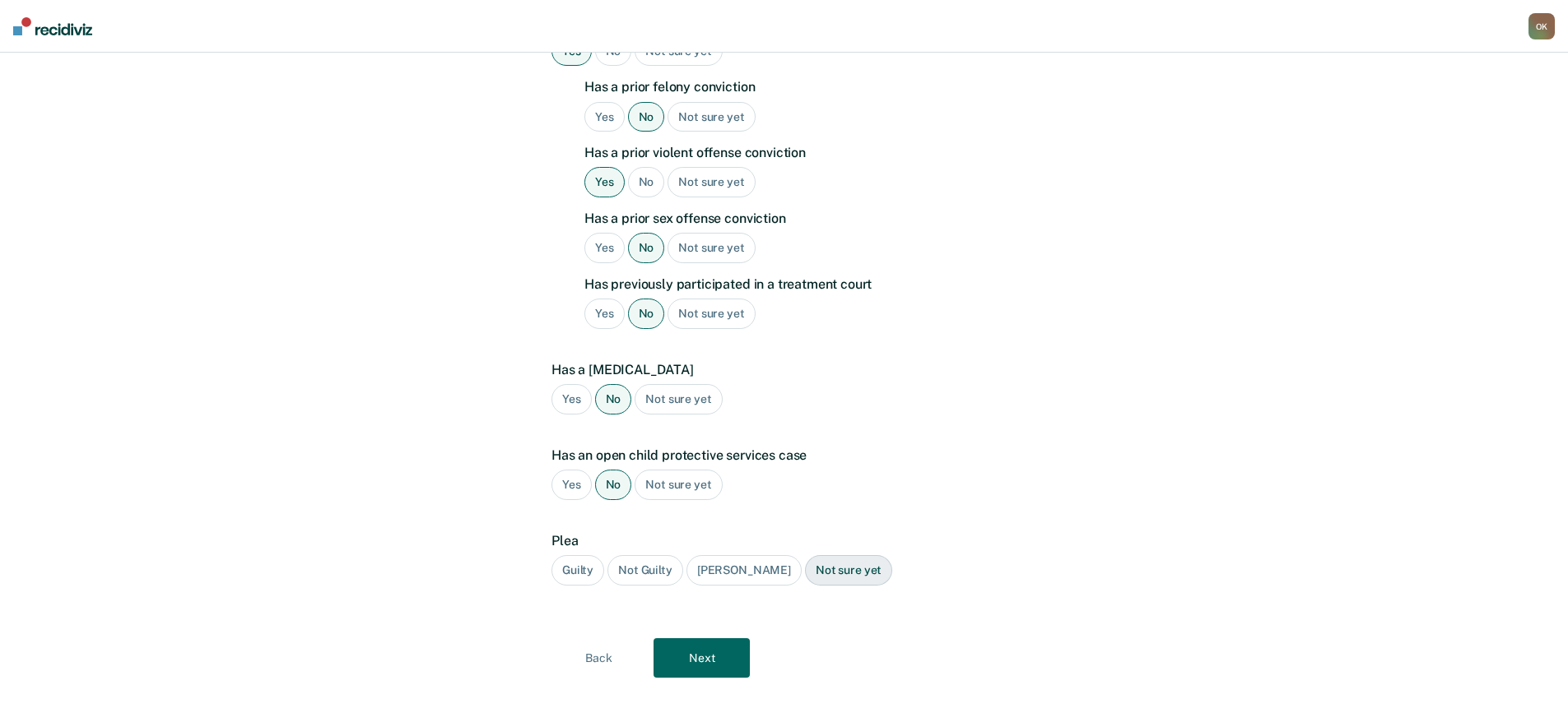
click at [569, 555] on div "Guilty" at bounding box center [577, 571] width 52 height 31
click at [699, 638] on button "Next" at bounding box center [701, 658] width 96 height 40
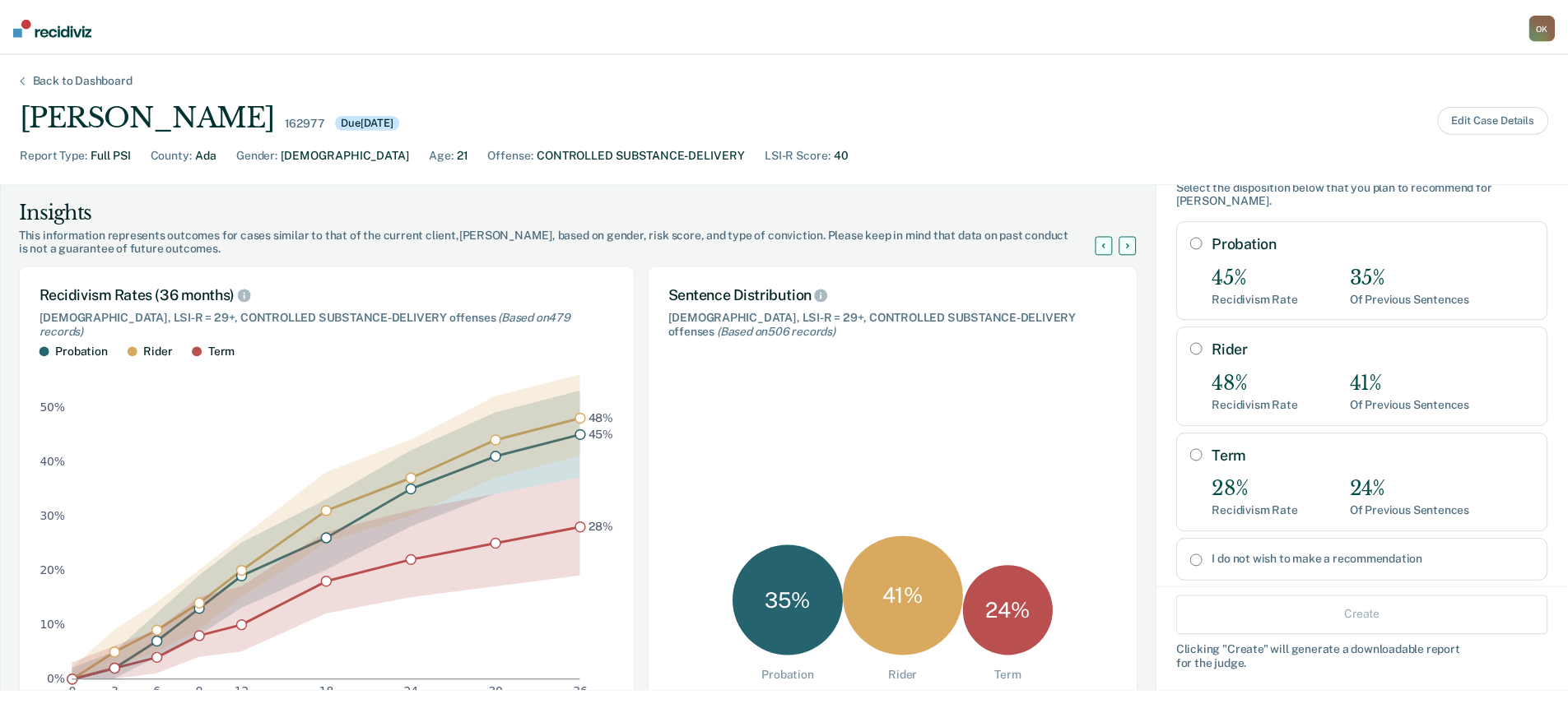
scroll to position [82, 0]
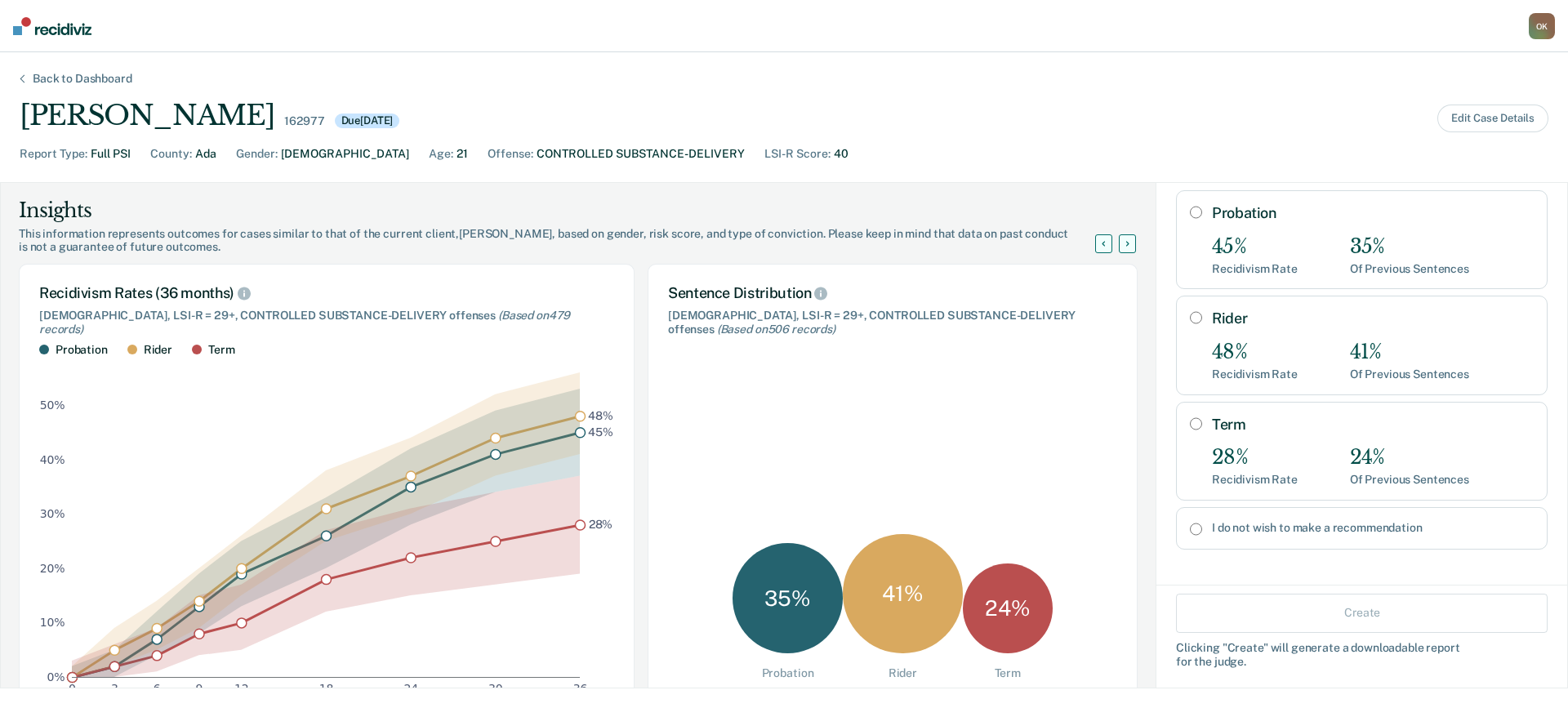
click at [1190, 213] on input "Probation" at bounding box center [1197, 212] width 13 height 13
radio input "true"
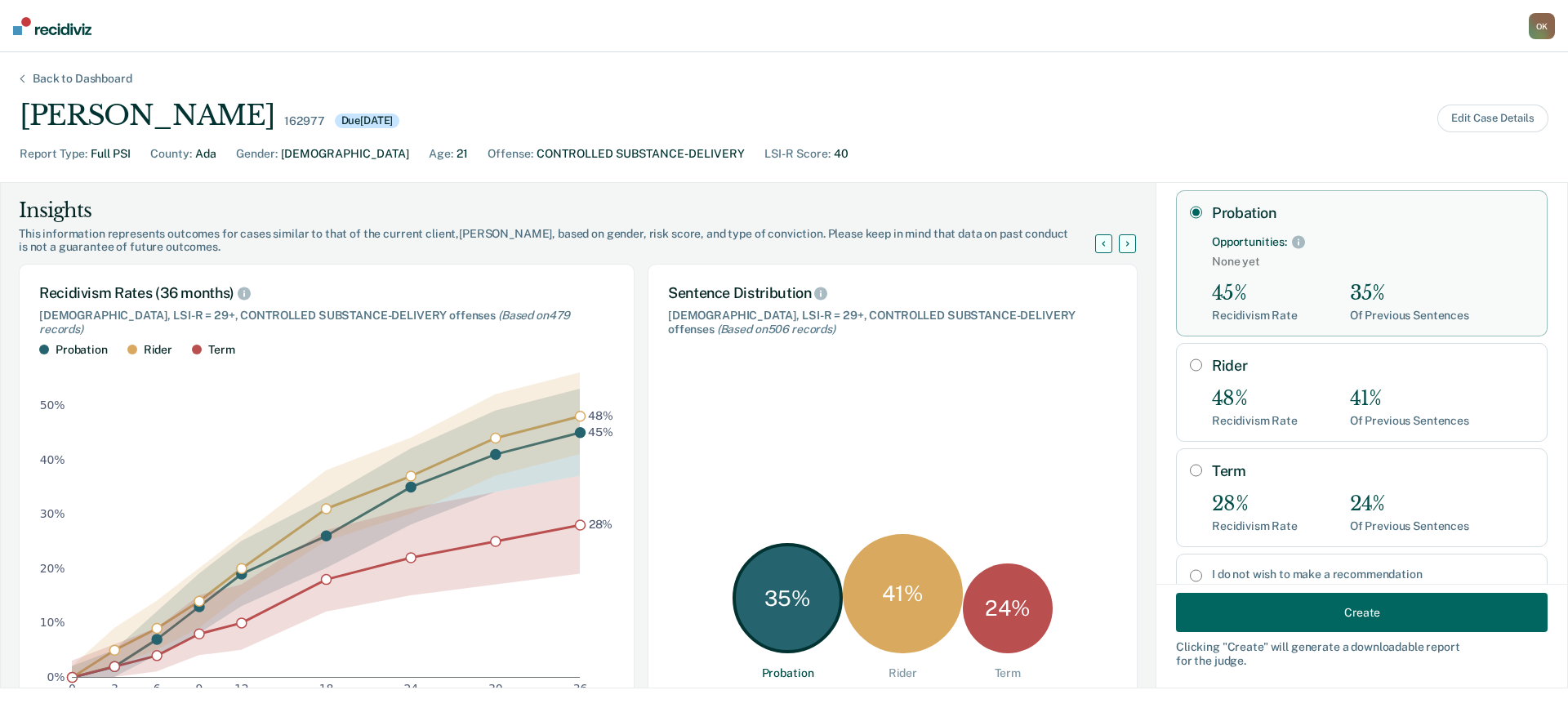
click at [1279, 612] on button "Create" at bounding box center [1361, 613] width 371 height 39
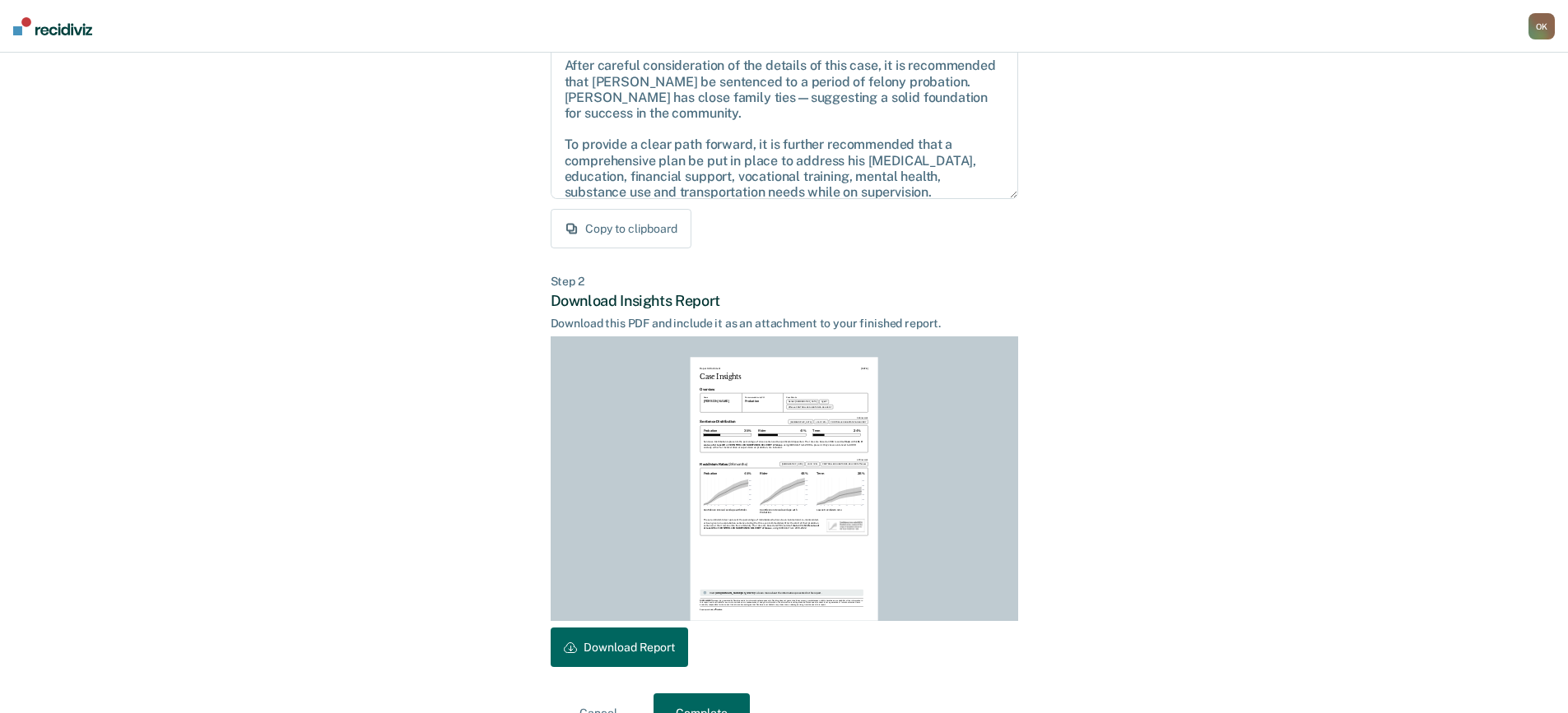
scroll to position [224, 0]
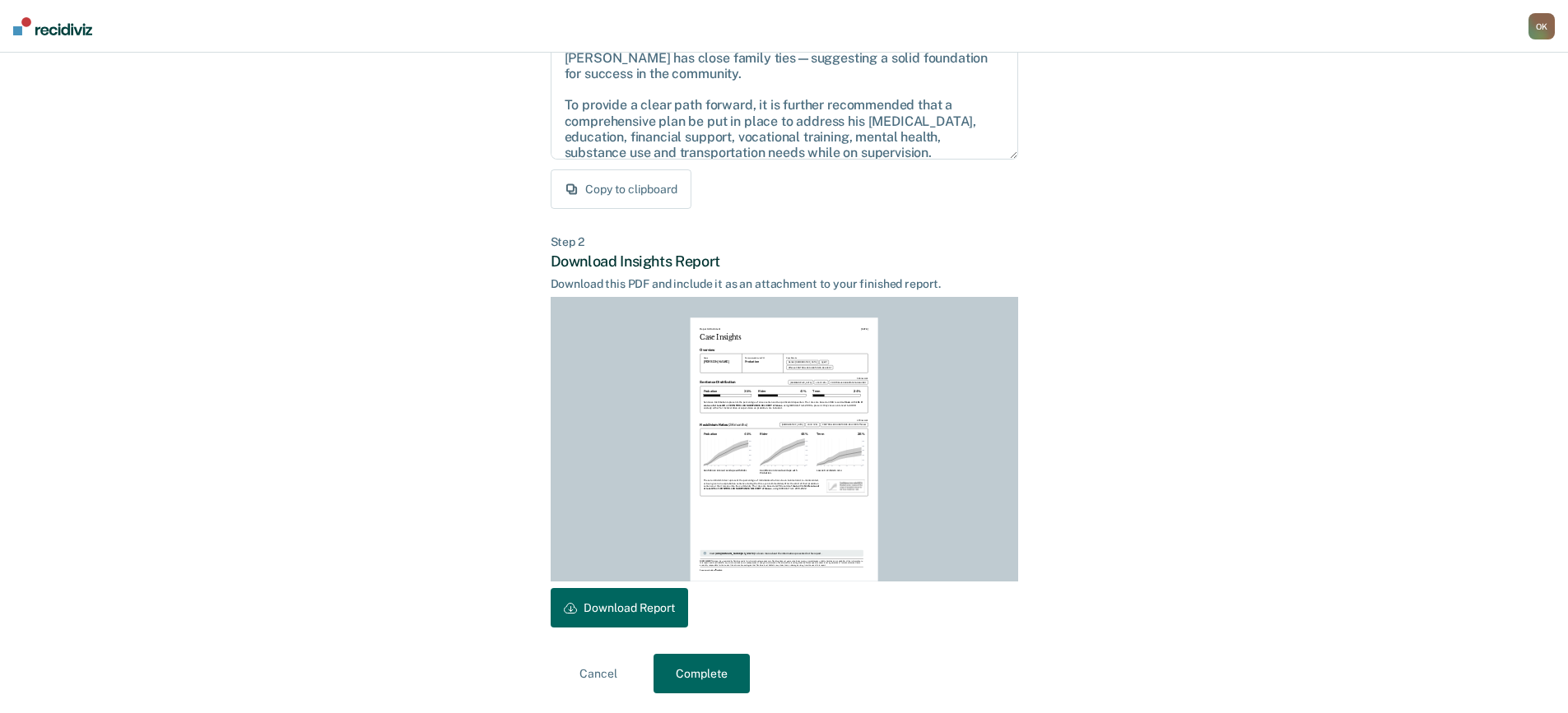
click at [631, 605] on button "Download Report" at bounding box center [619, 608] width 137 height 40
click at [692, 673] on button "Complete" at bounding box center [701, 674] width 96 height 40
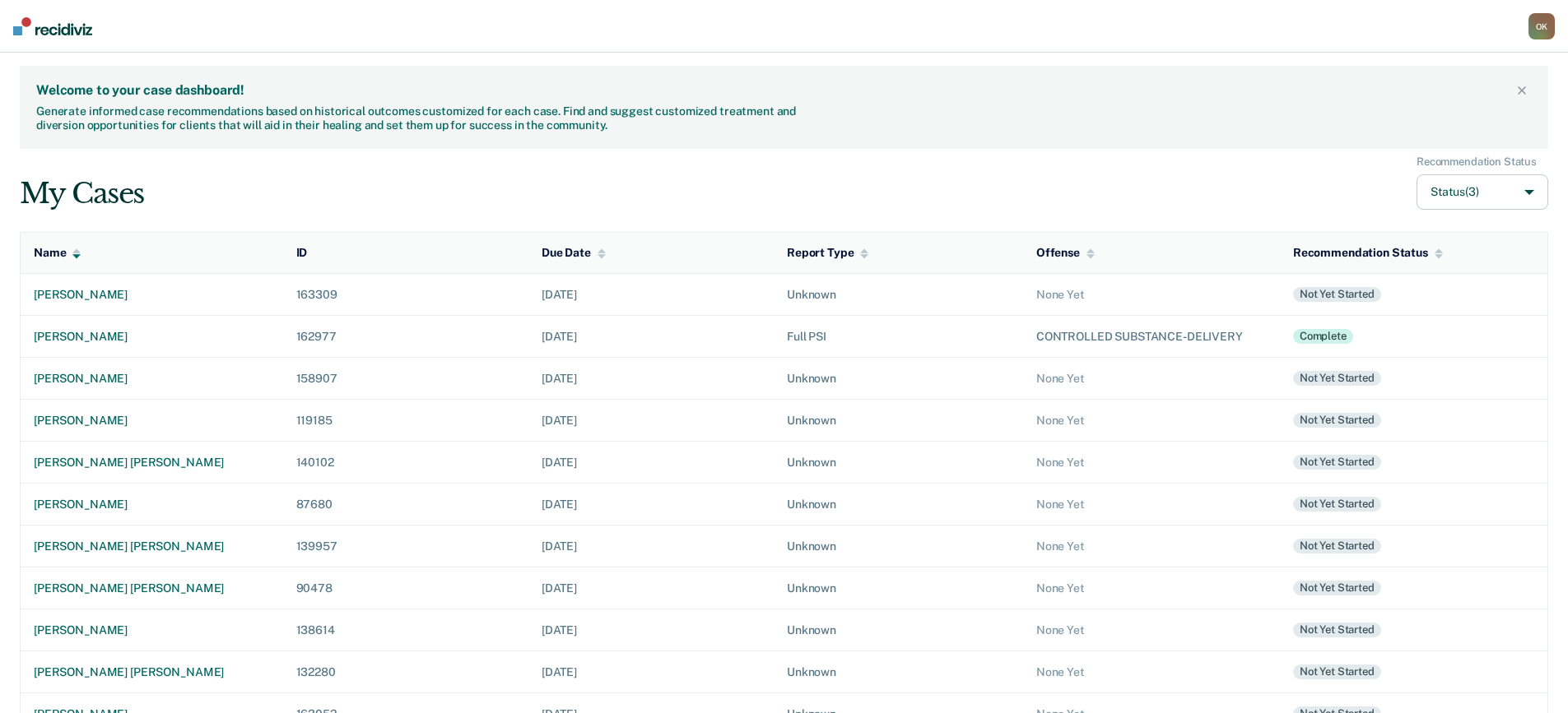
click at [1539, 25] on div "O K" at bounding box center [1541, 26] width 26 height 26
click at [1425, 105] on link "Log Out" at bounding box center [1472, 106] width 137 height 14
